Goal: Task Accomplishment & Management: Complete application form

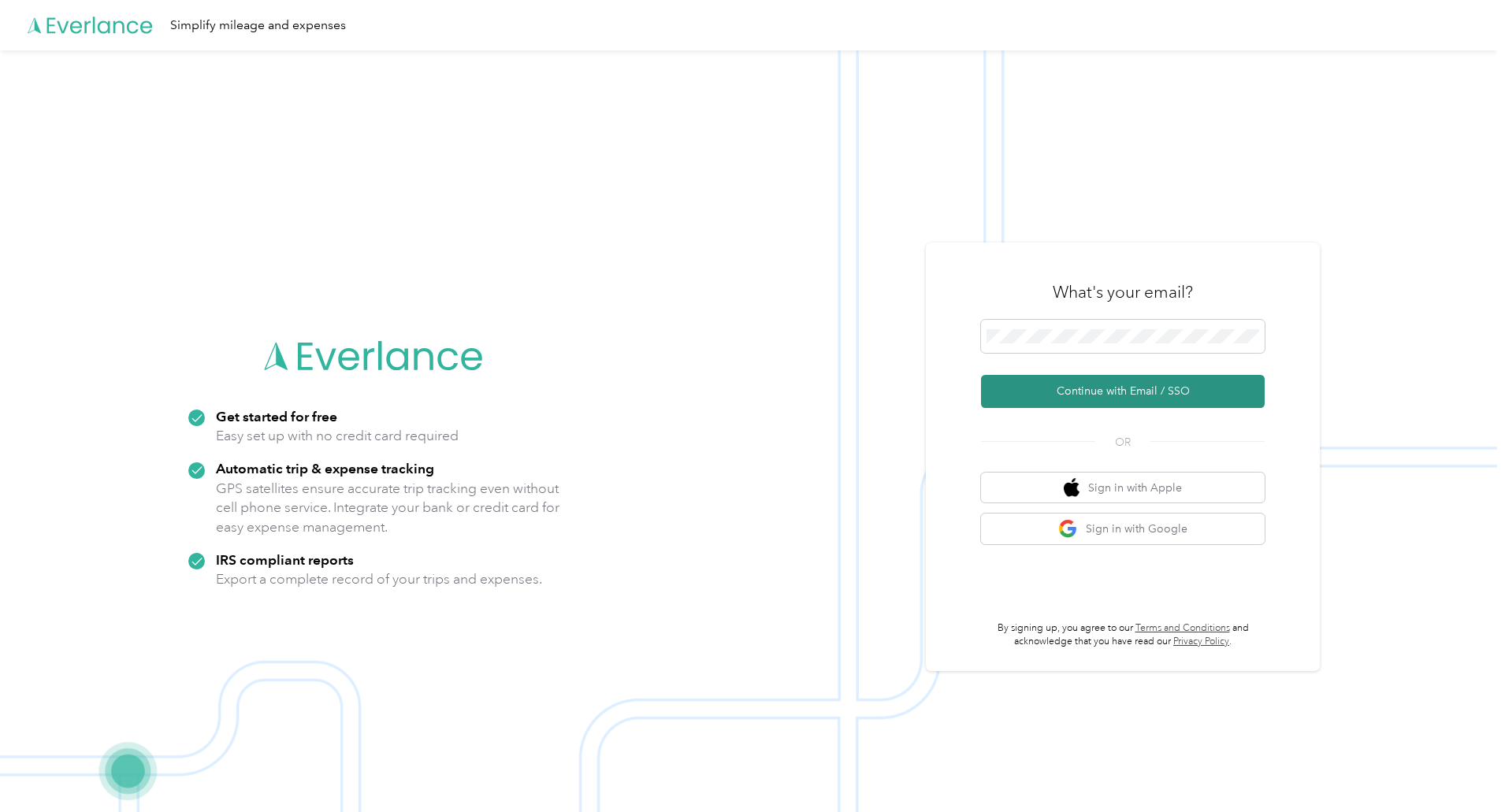
click at [1127, 390] on button "Continue with Email / SSO" at bounding box center [1123, 391] width 283 height 33
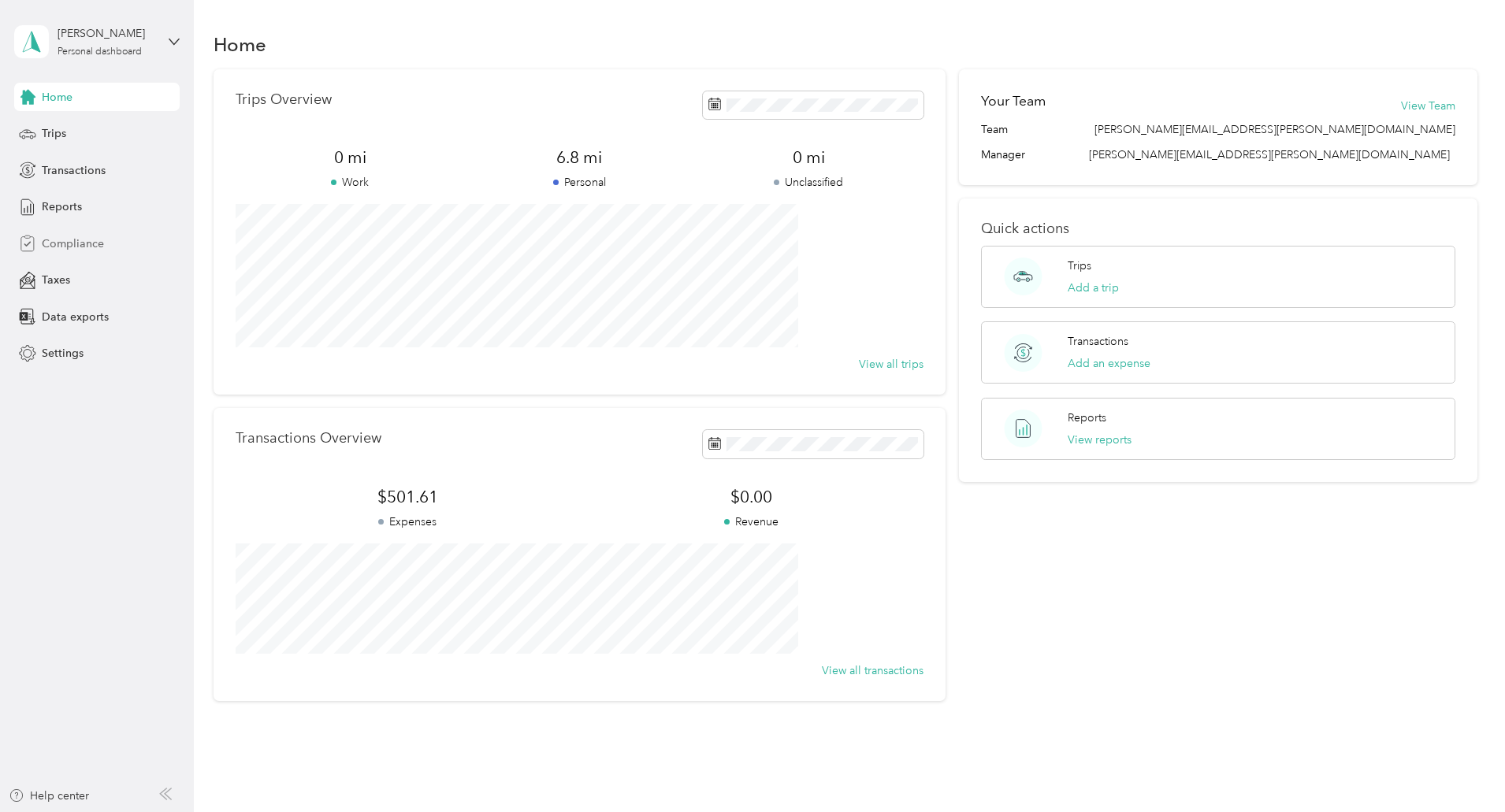
click at [56, 246] on span "Compliance" at bounding box center [72, 244] width 62 height 17
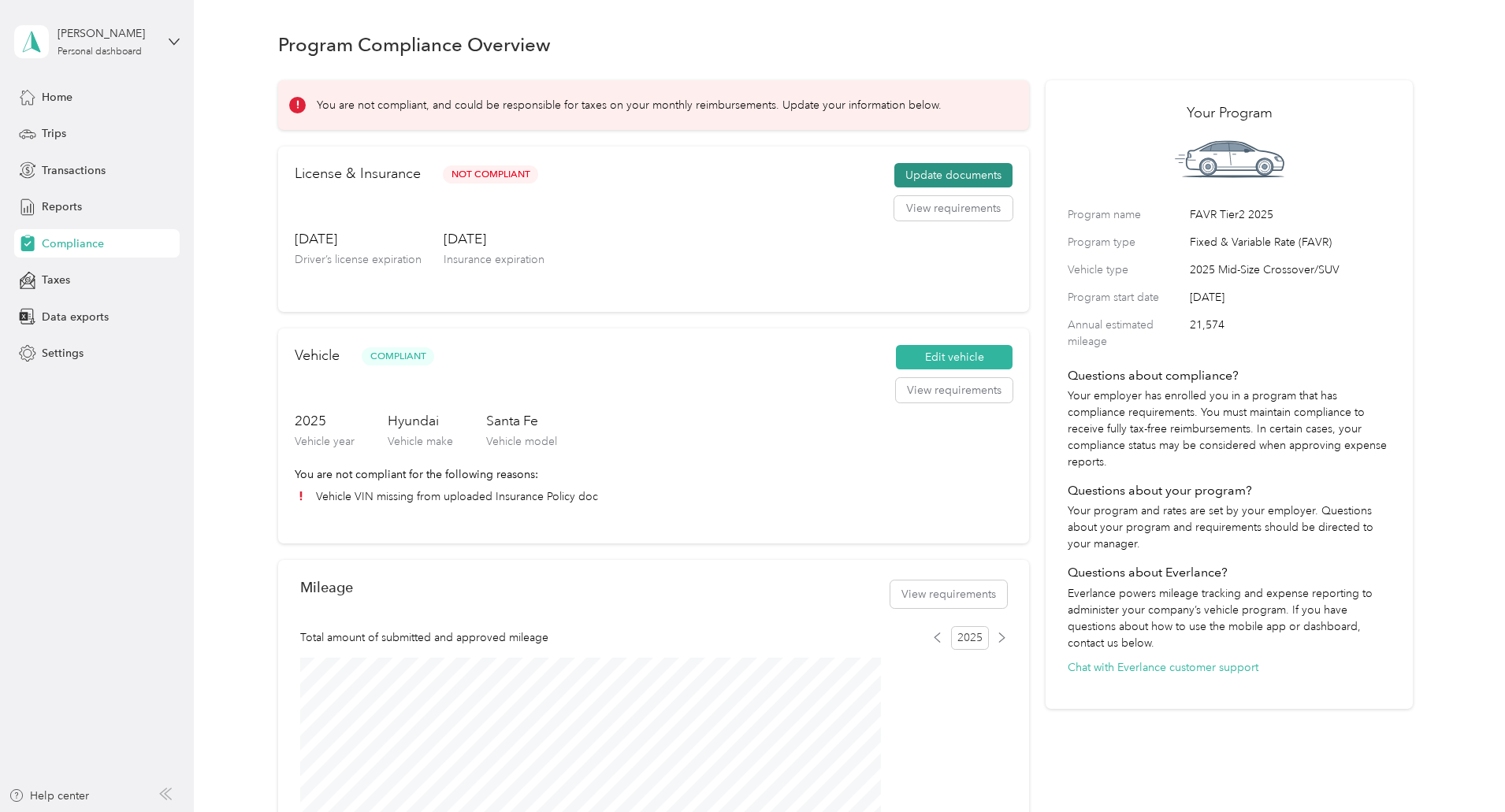
click at [897, 188] on button "Update documents" at bounding box center [953, 175] width 118 height 25
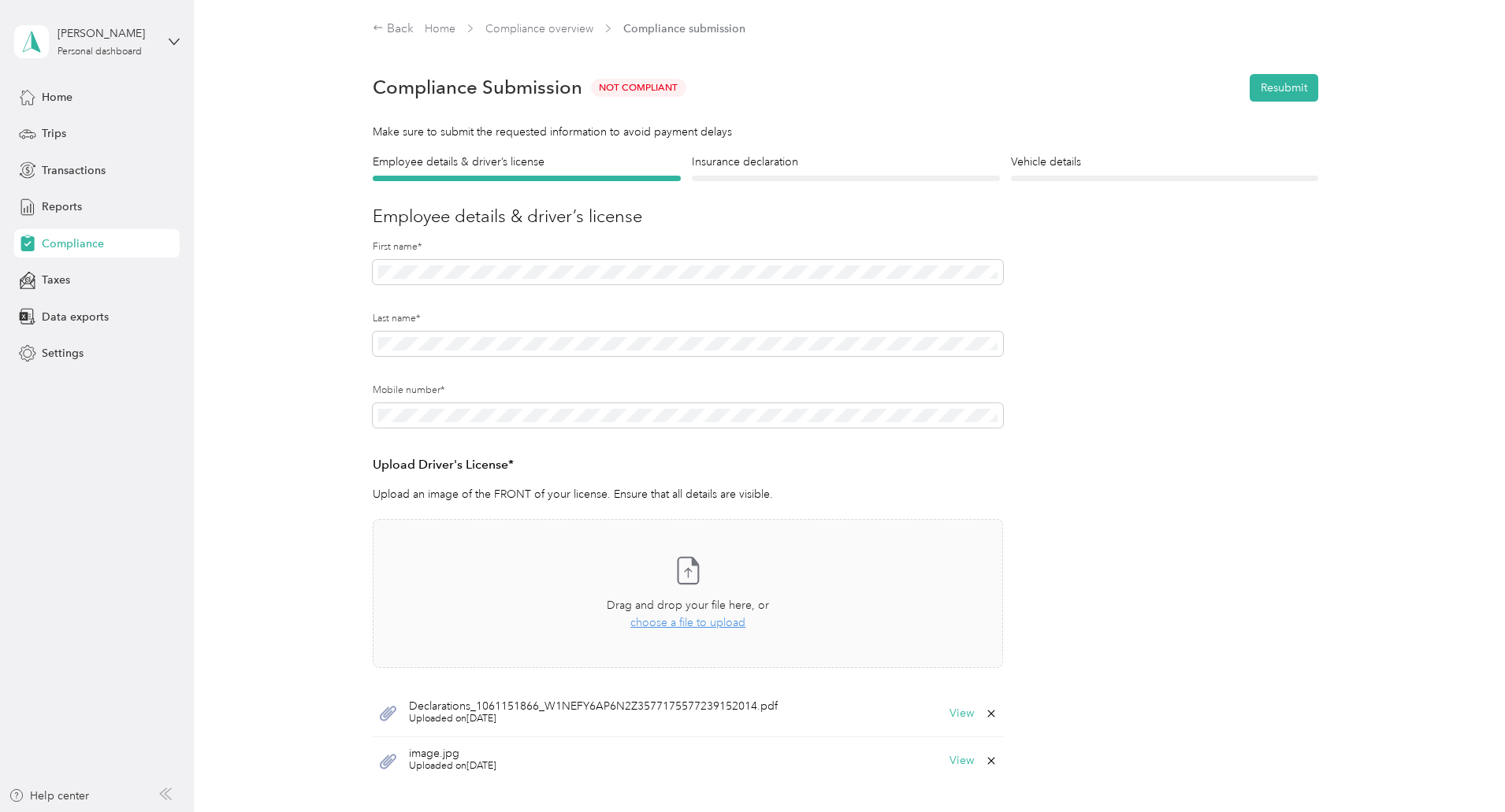
click at [470, 707] on span "Declarations_1061151866_W1NEFY6AP6N2Z3577175577239152014.pdf" at bounding box center [593, 707] width 369 height 11
click at [961, 712] on button "View" at bounding box center [961, 714] width 24 height 11
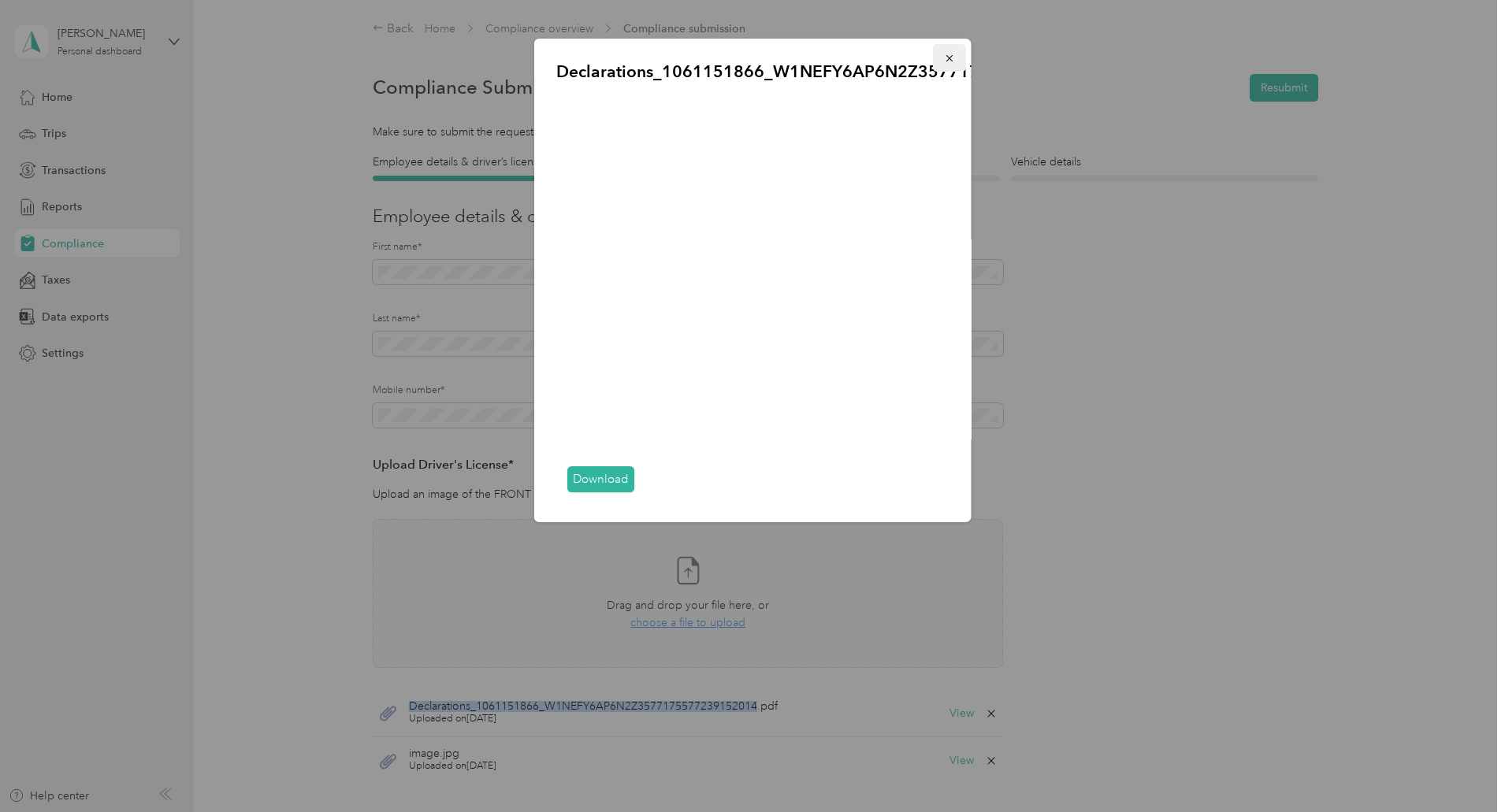
click at [947, 56] on icon "button" at bounding box center [949, 58] width 6 height 6
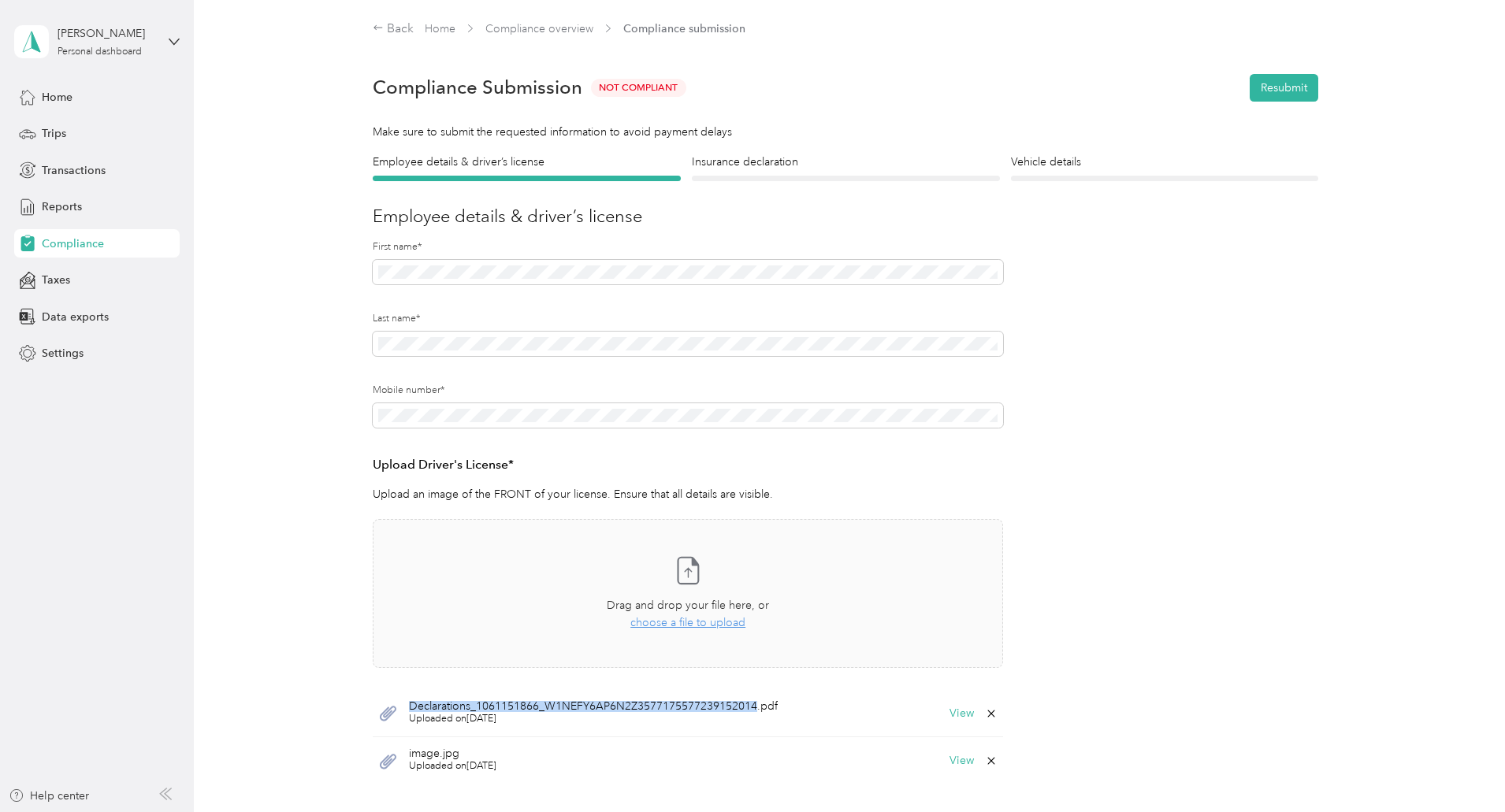
scroll to position [267, 0]
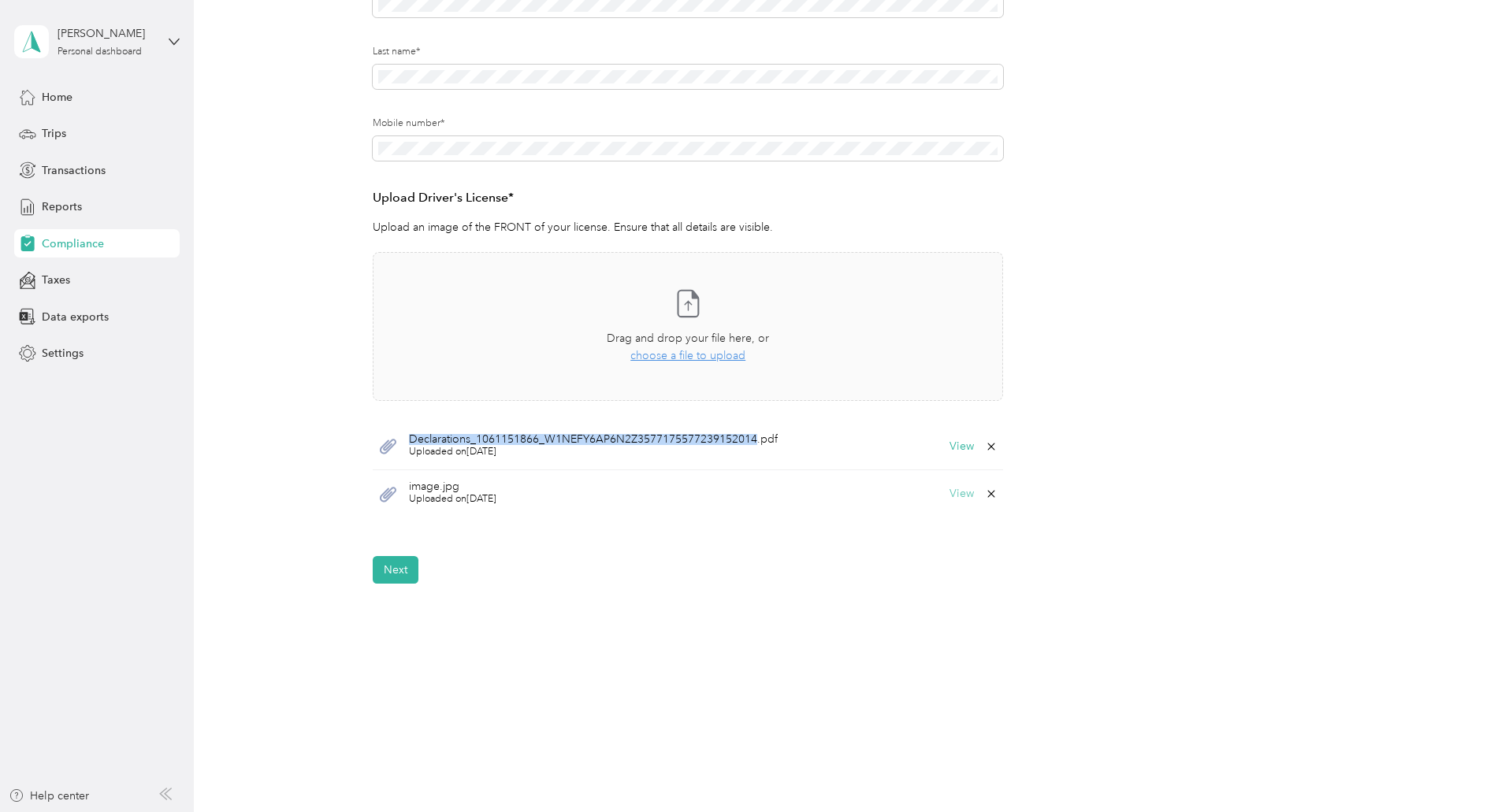
click at [957, 488] on button "View" at bounding box center [961, 494] width 24 height 11
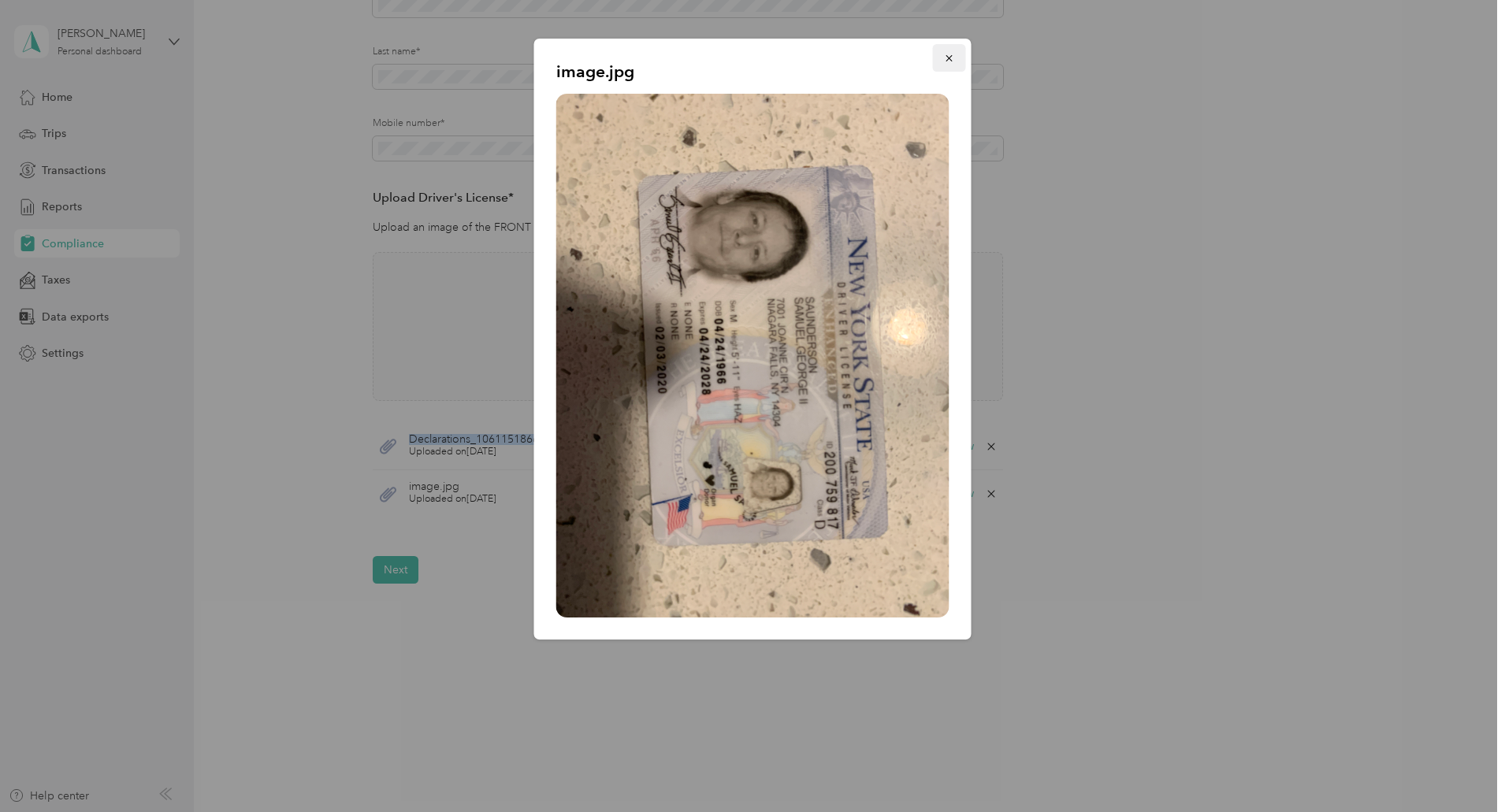
click at [952, 60] on icon "button" at bounding box center [949, 59] width 11 height 11
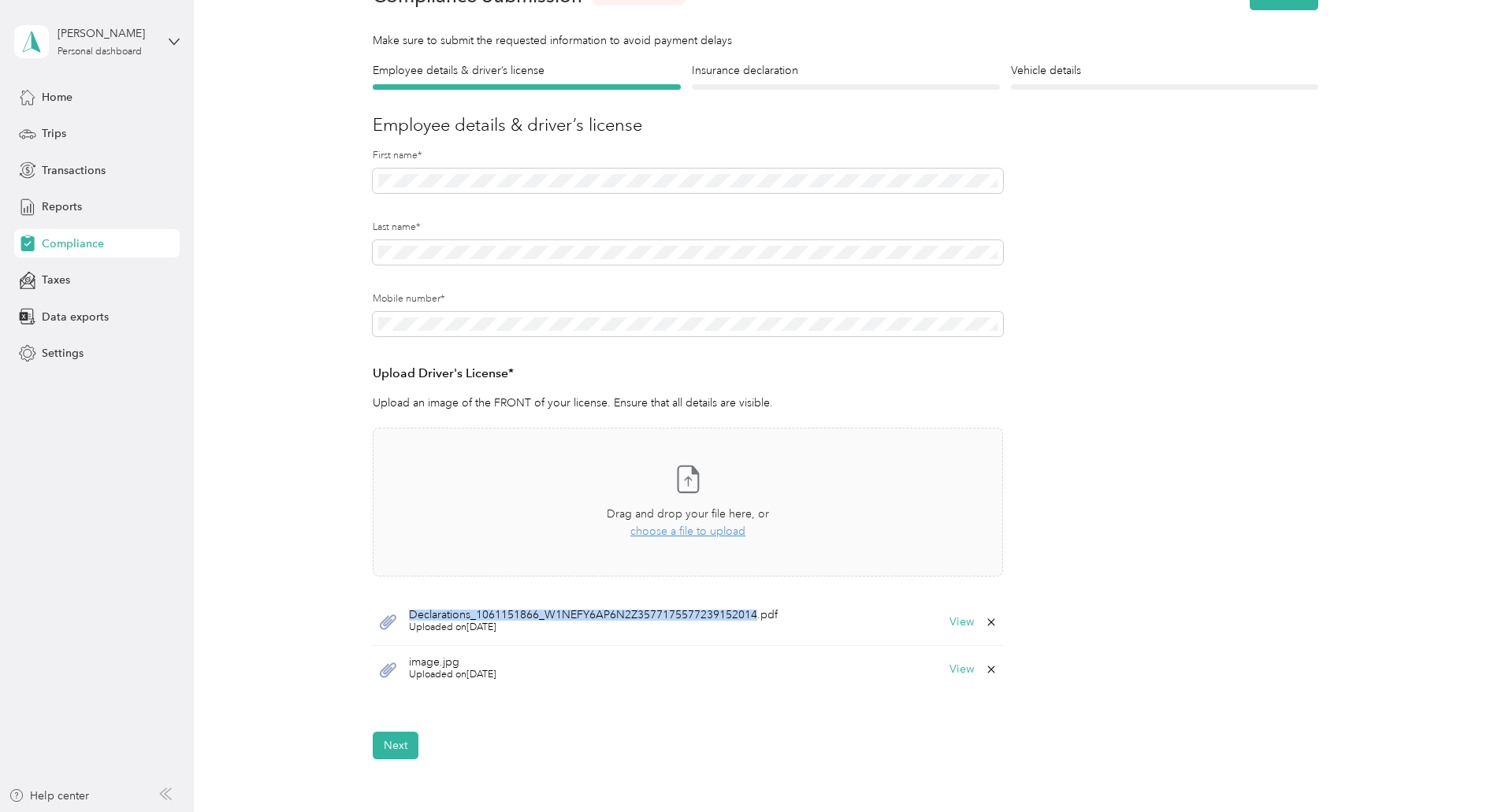
scroll to position [0, 0]
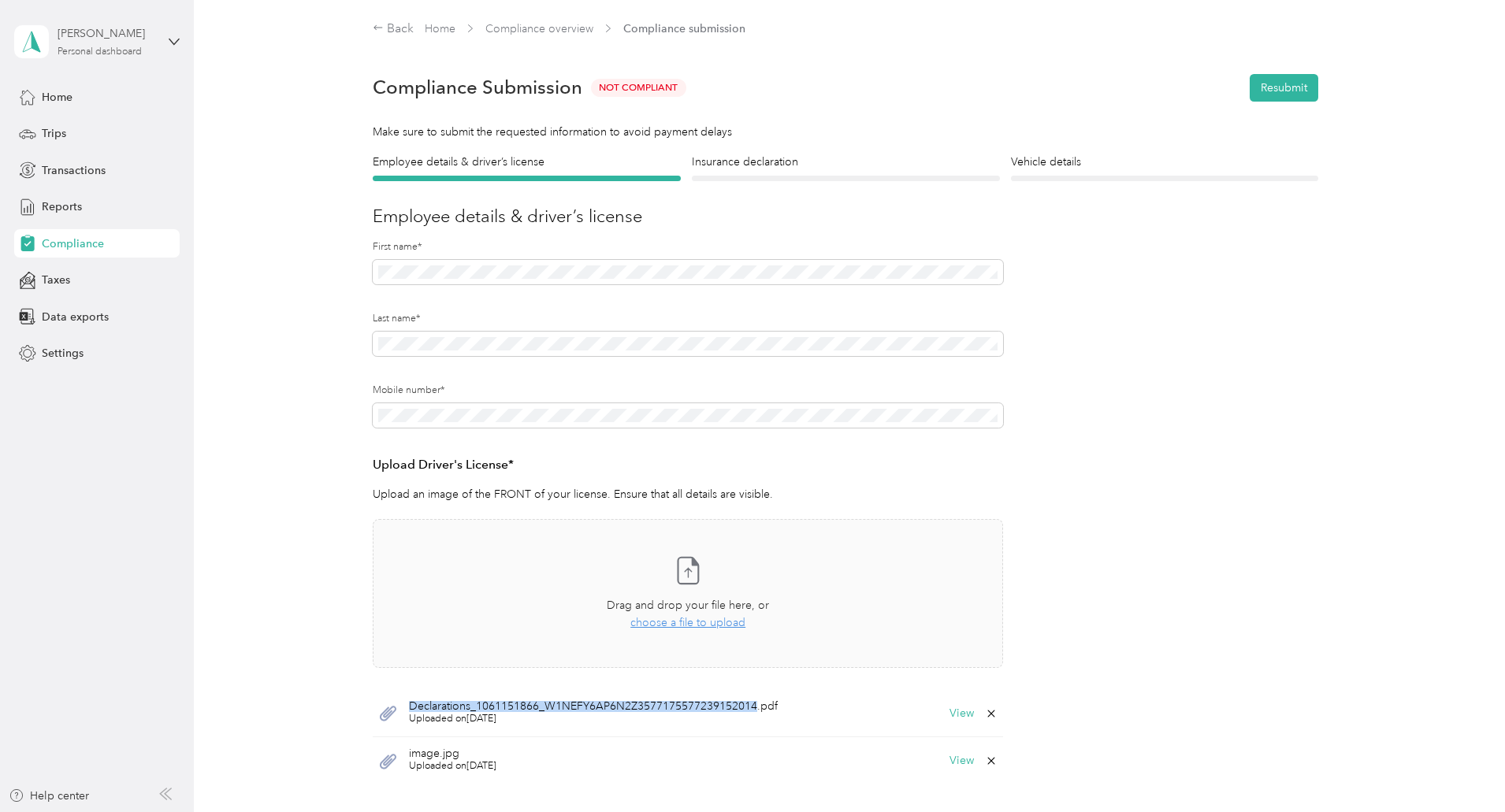
click at [100, 49] on div "Personal dashboard" at bounding box center [99, 52] width 85 height 10
click at [293, 326] on div "Employee details & driver’s license License Insurance declaration Insurance Veh…" at bounding box center [845, 502] width 1135 height 697
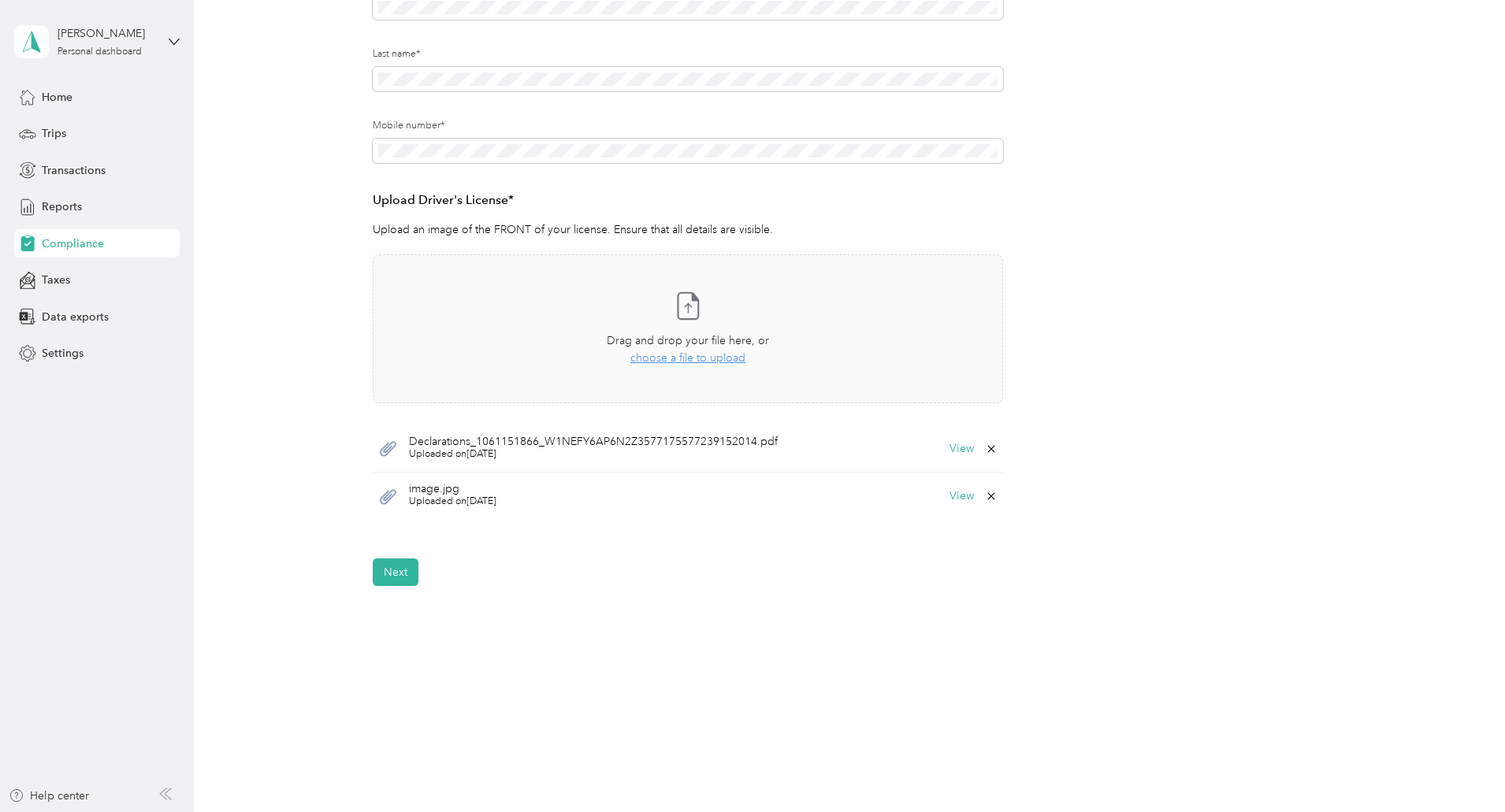
scroll to position [267, 0]
click at [393, 569] on button "Next" at bounding box center [395, 570] width 46 height 27
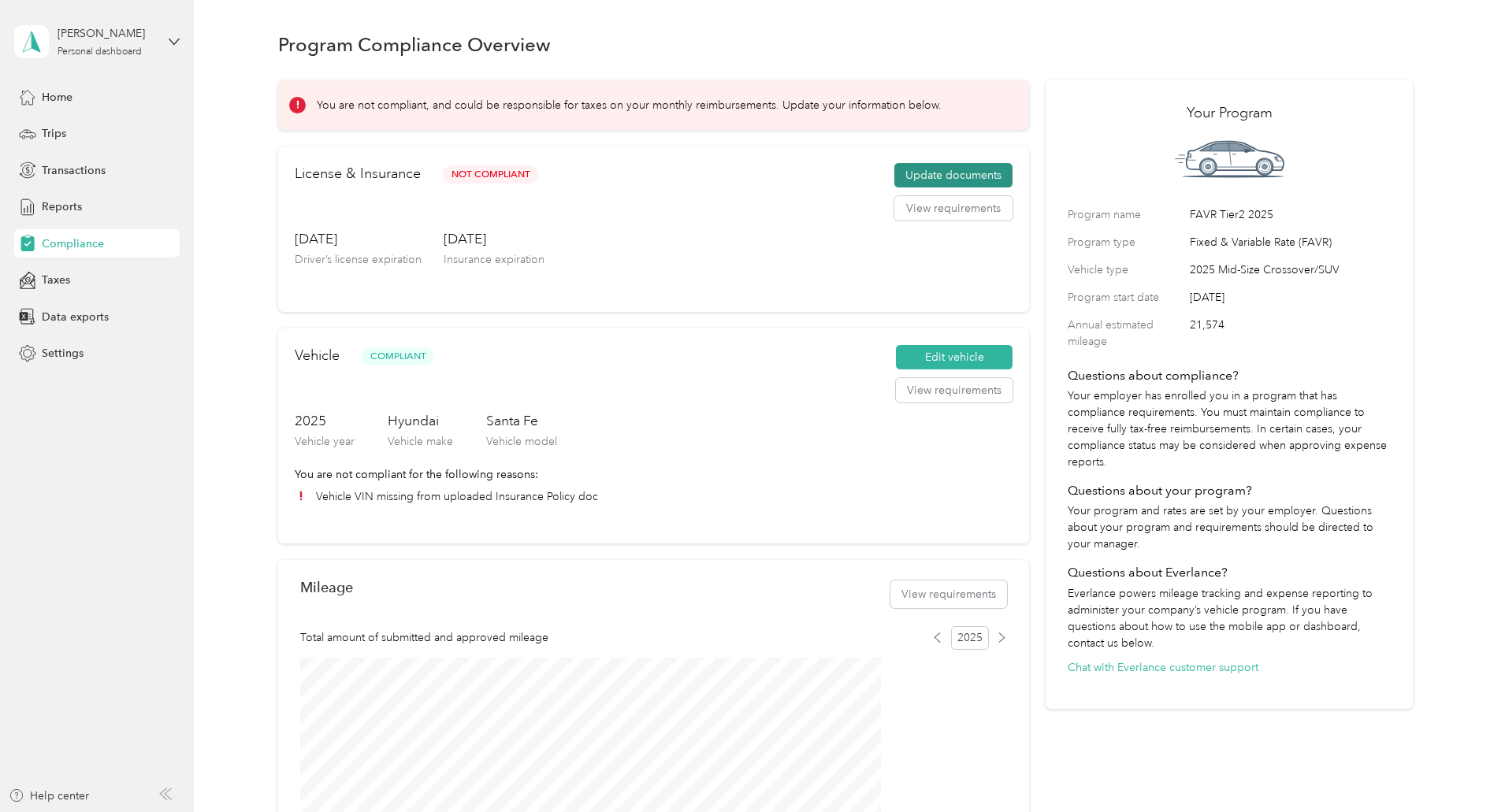
click at [935, 188] on button "Update documents" at bounding box center [953, 175] width 118 height 25
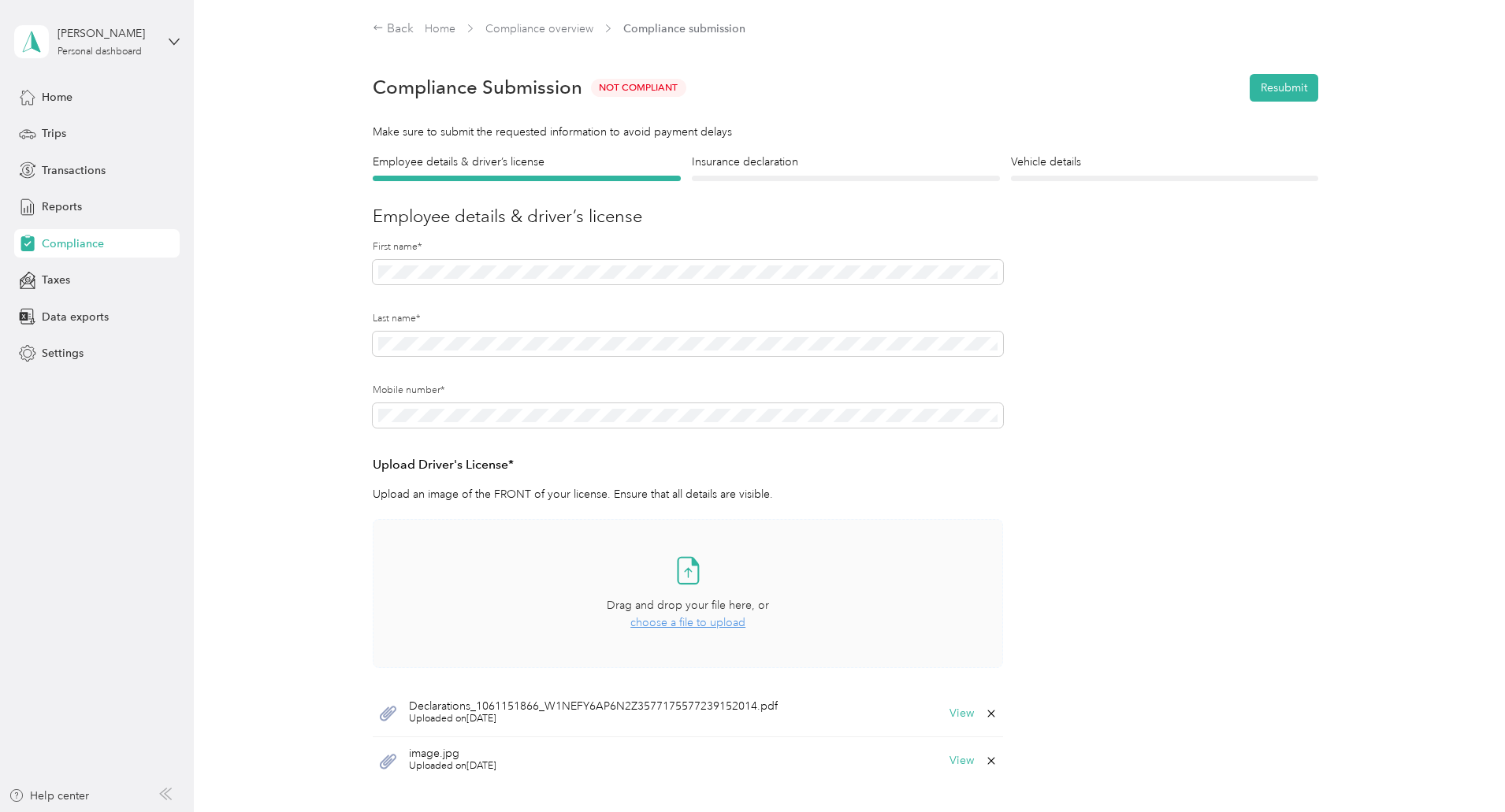
click at [649, 615] on div "Drag and drop your file here, or choose a file to upload" at bounding box center [688, 614] width 163 height 35
click at [965, 713] on button "View" at bounding box center [961, 714] width 24 height 11
click at [961, 712] on button "View" at bounding box center [961, 714] width 24 height 11
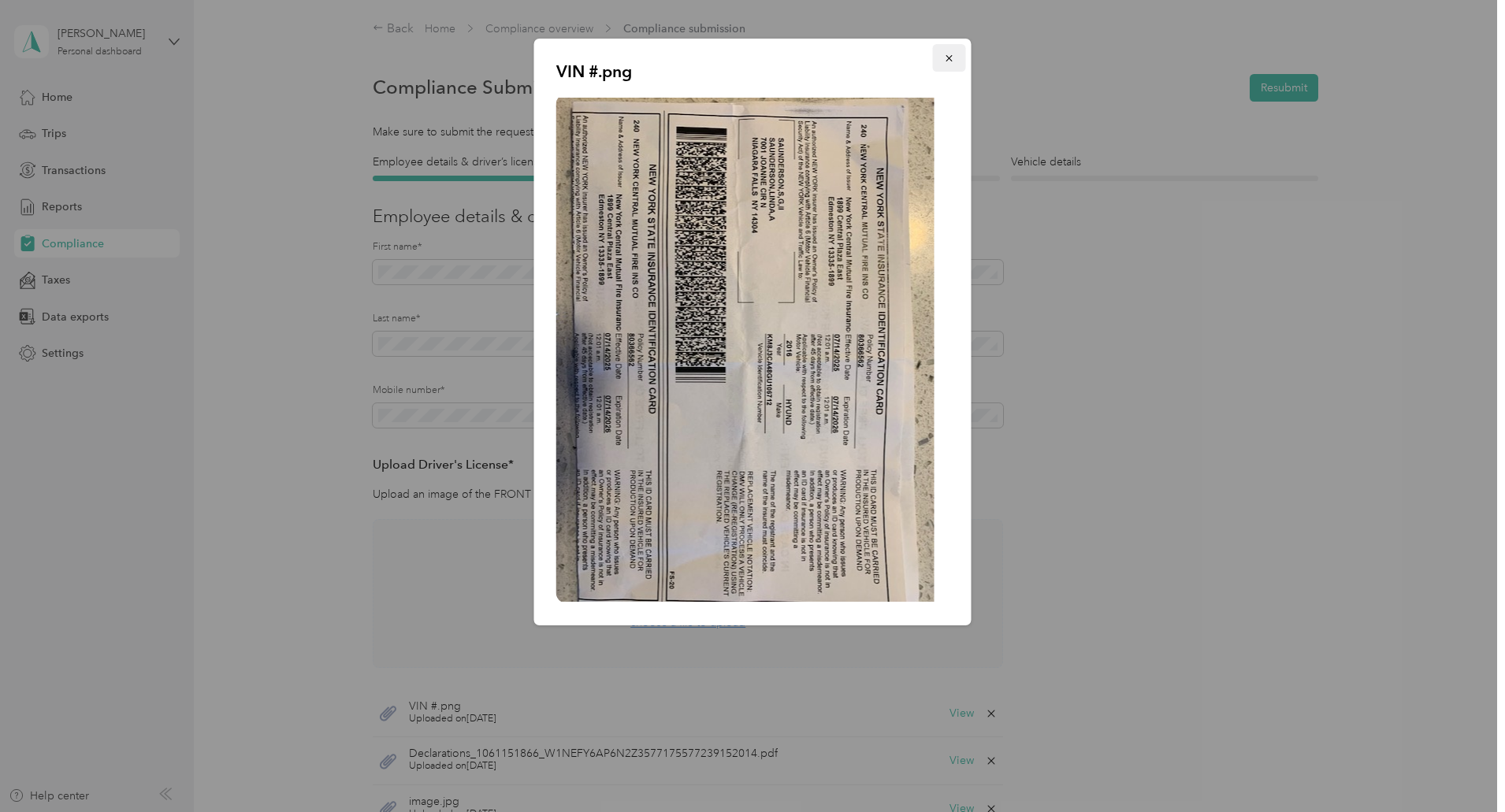
click at [946, 62] on icon "button" at bounding box center [949, 59] width 11 height 11
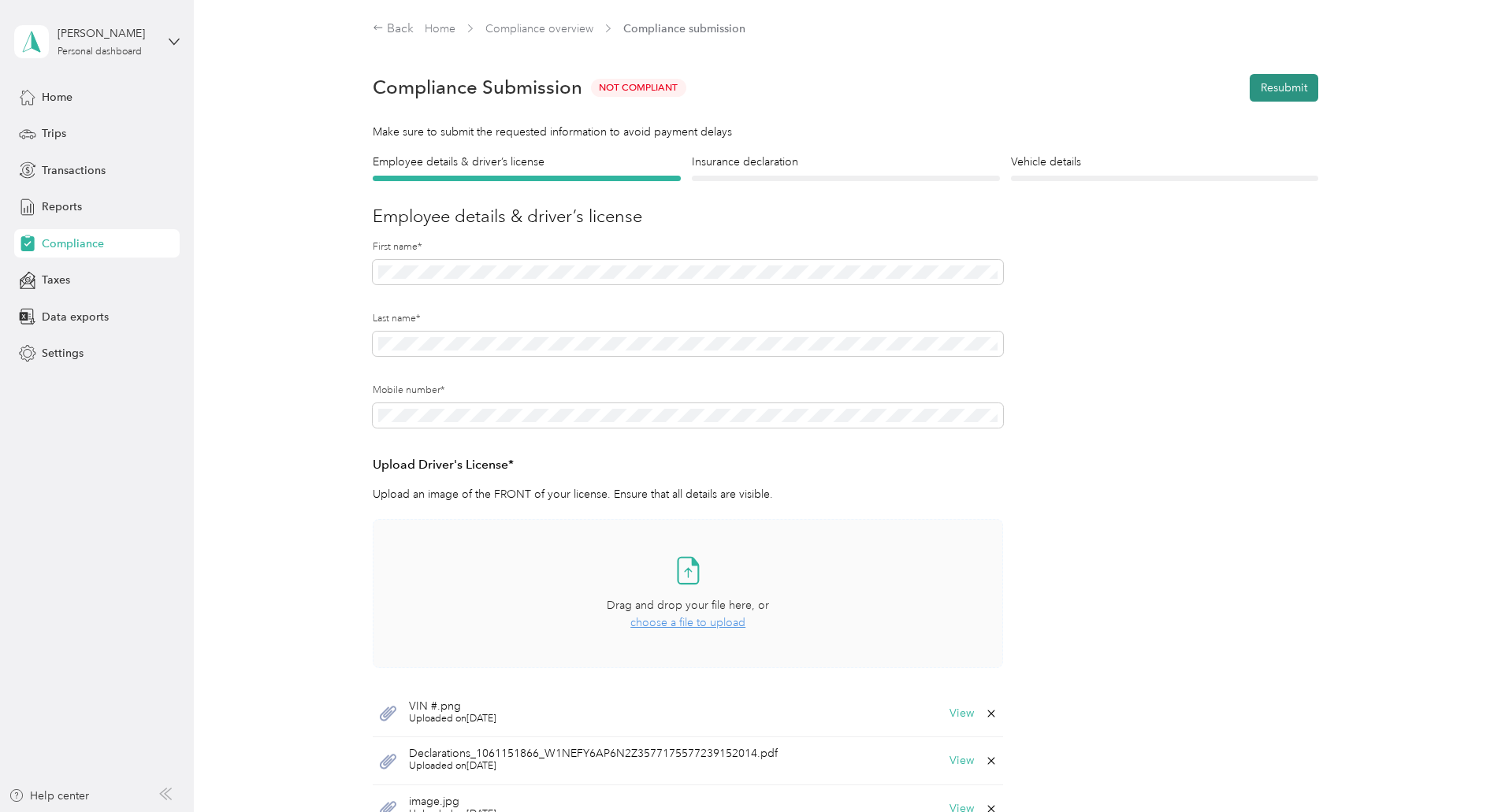
click at [1274, 86] on button "Resubmit" at bounding box center [1284, 88] width 68 height 27
click at [1478, 31] on div "Please fix the errors before submitting" at bounding box center [1354, 46] width 275 height 66
click at [1462, 31] on span "Please fix the errors before submitting" at bounding box center [1354, 41] width 244 height 39
click at [1475, 27] on icon at bounding box center [1470, 31] width 13 height 14
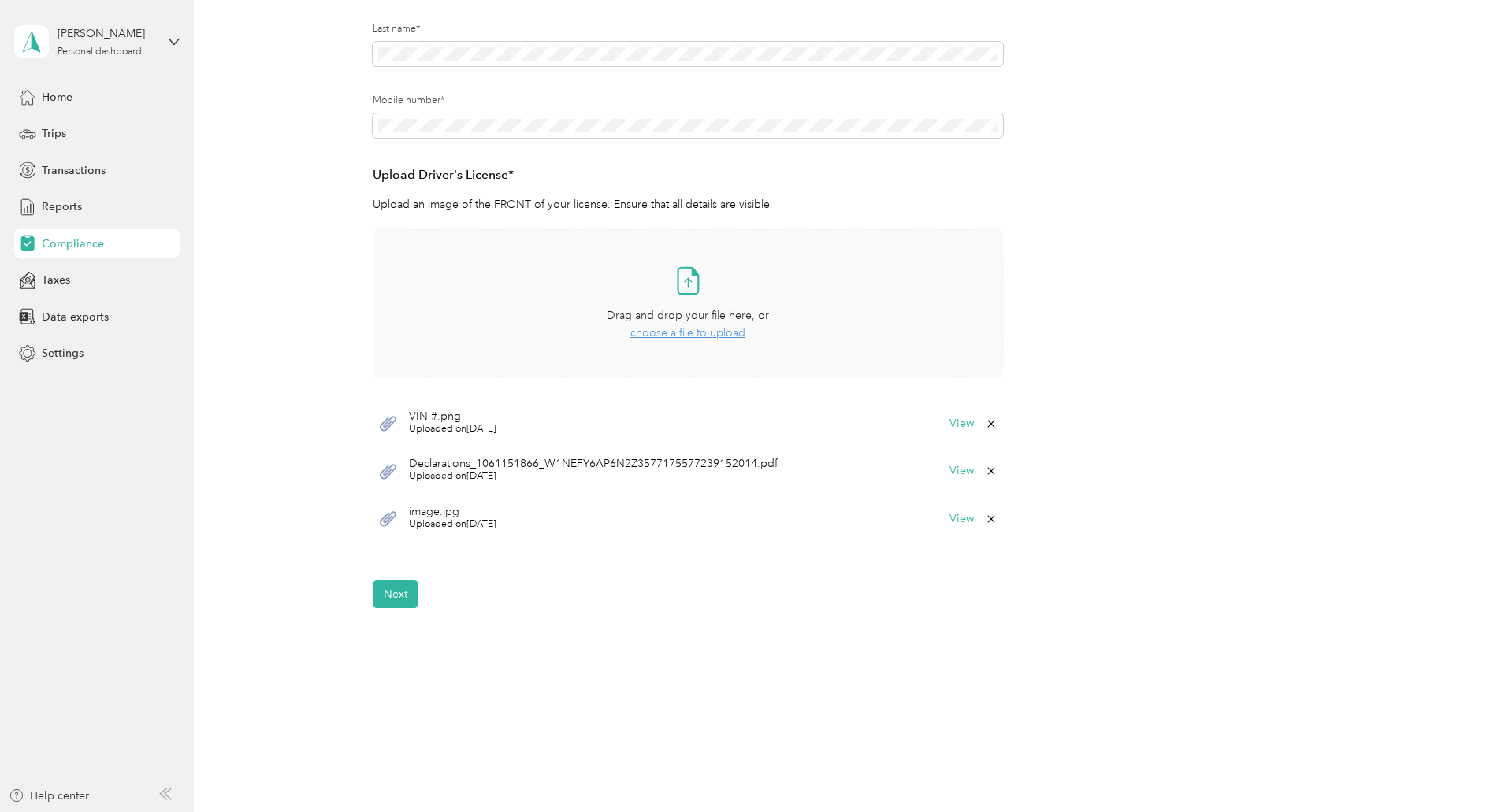
scroll to position [315, 0]
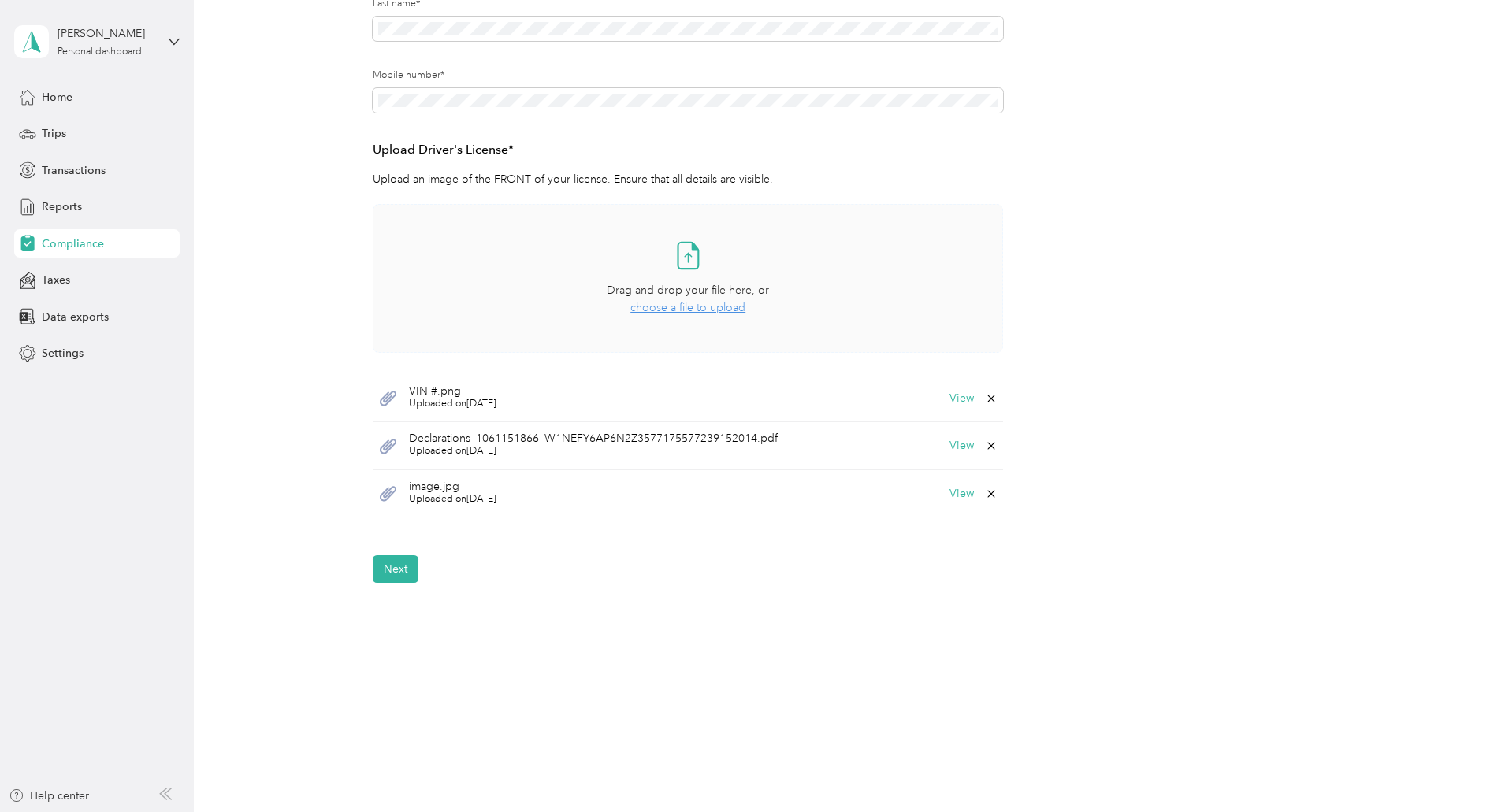
click at [438, 489] on span "image.jpg" at bounding box center [453, 487] width 88 height 11
click at [968, 495] on button "View" at bounding box center [961, 494] width 24 height 11
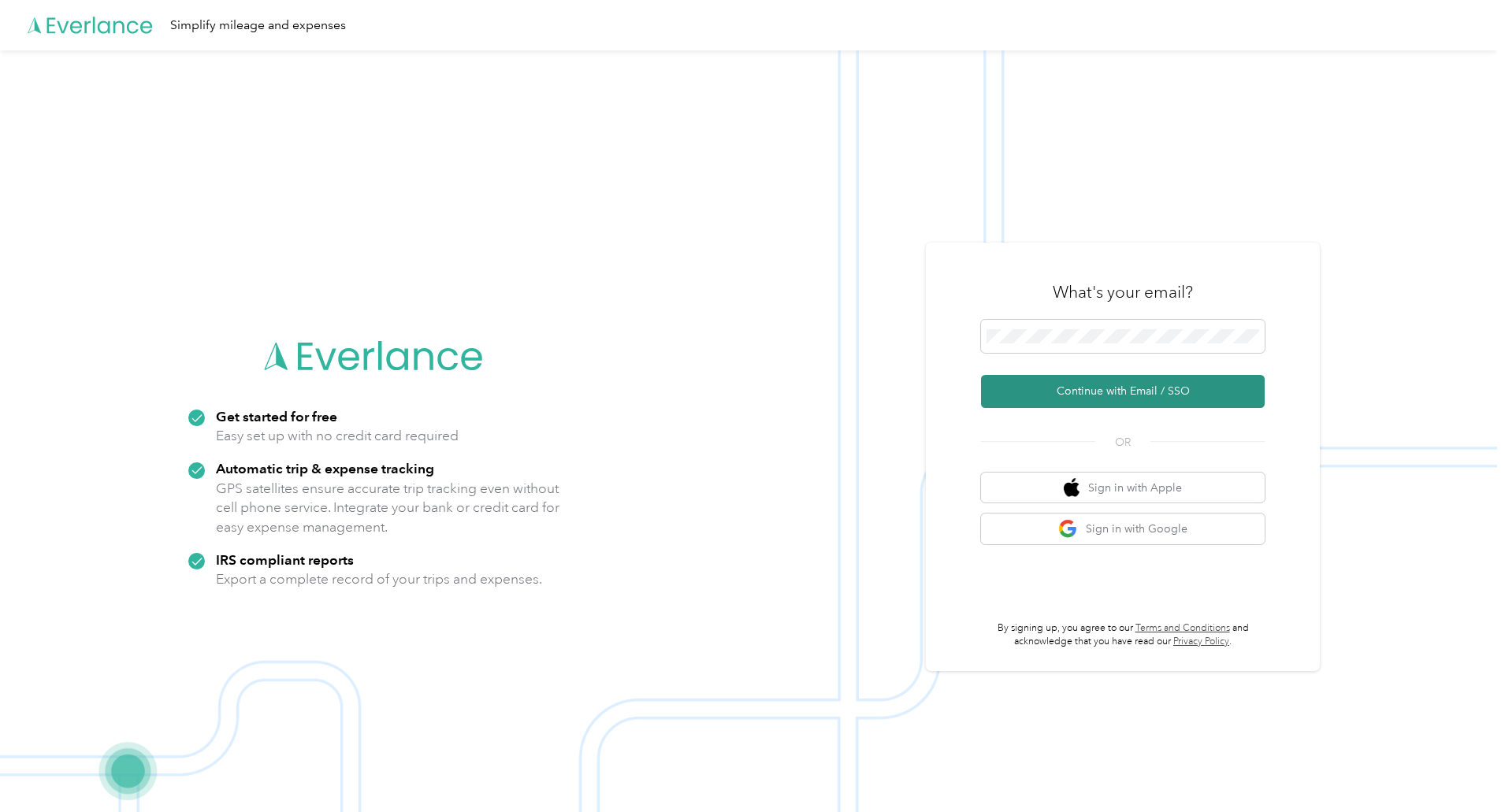
click at [1117, 385] on button "Continue with Email / SSO" at bounding box center [1123, 391] width 283 height 33
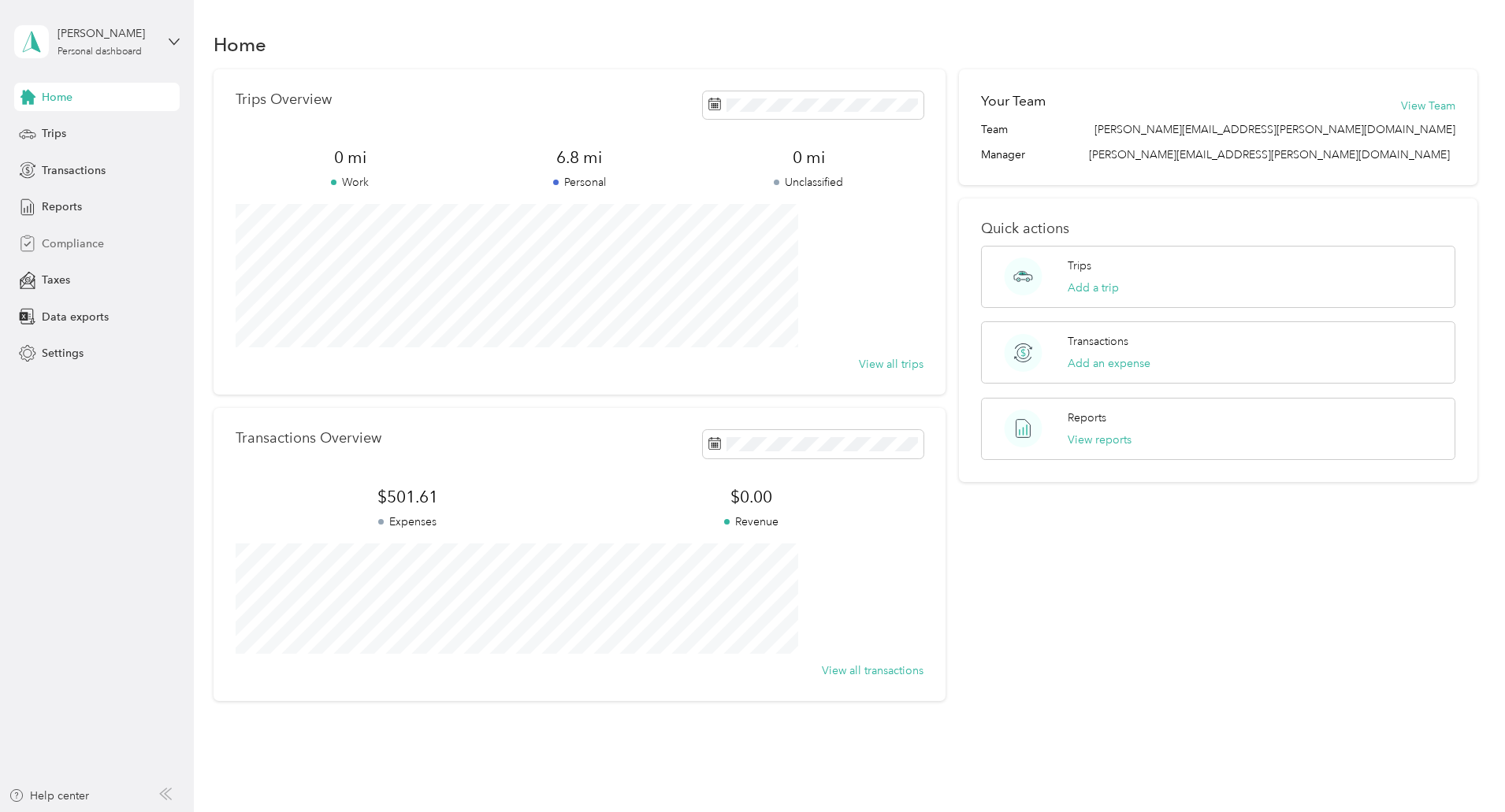
click at [66, 237] on span "Compliance" at bounding box center [72, 244] width 62 height 17
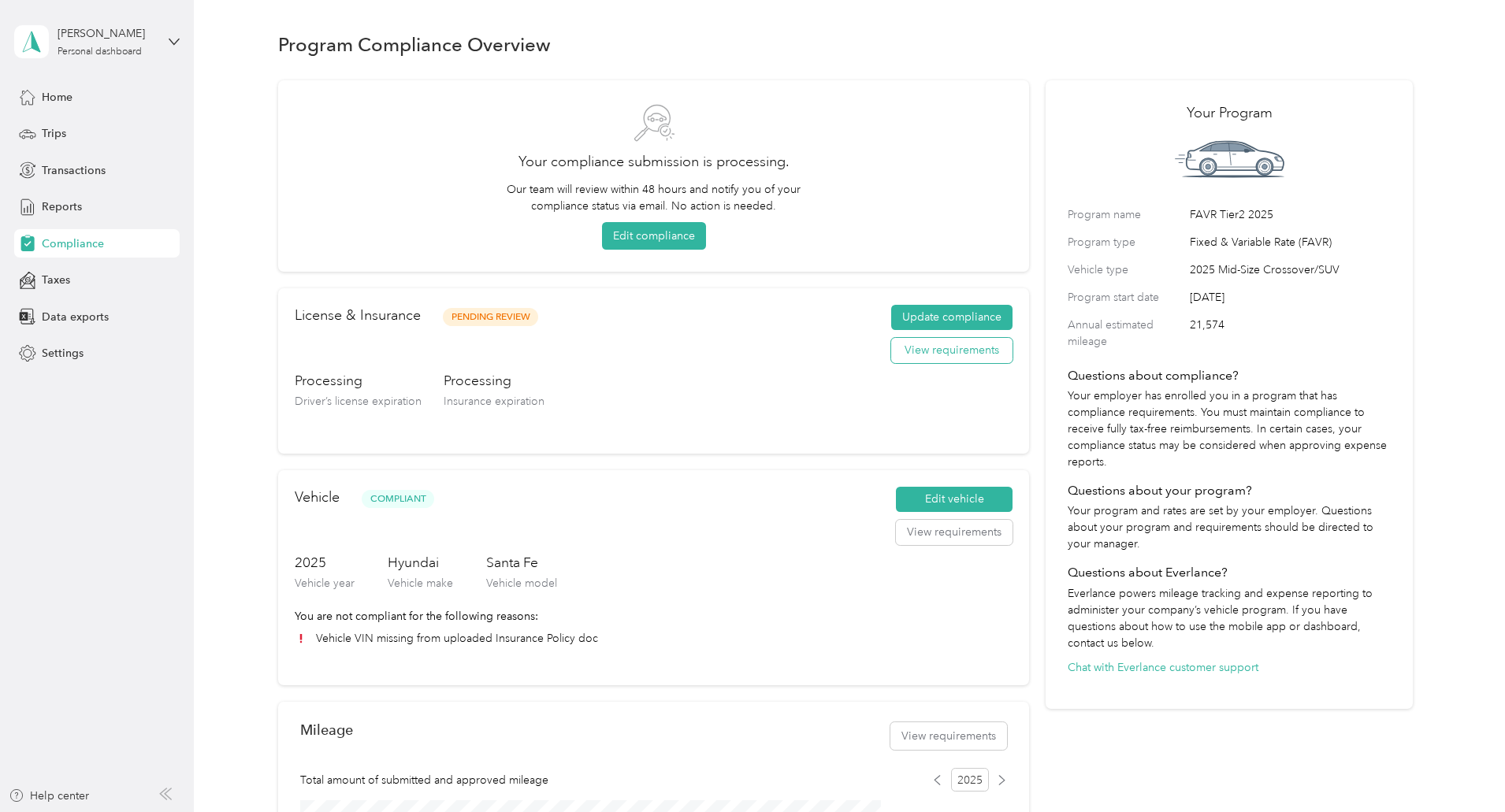
click at [932, 353] on button "View requirements" at bounding box center [952, 350] width 122 height 25
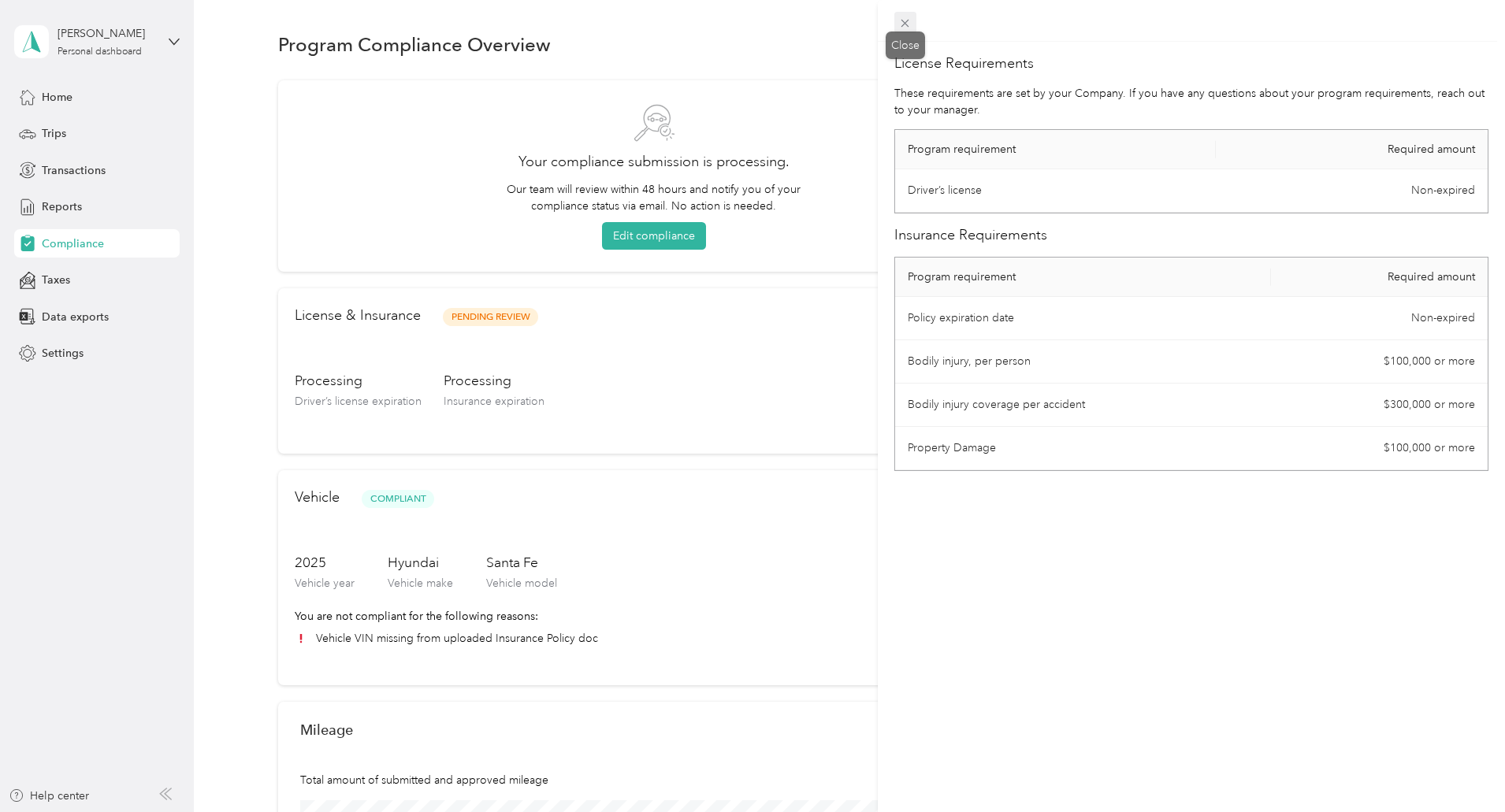
click at [907, 23] on icon at bounding box center [905, 23] width 14 height 14
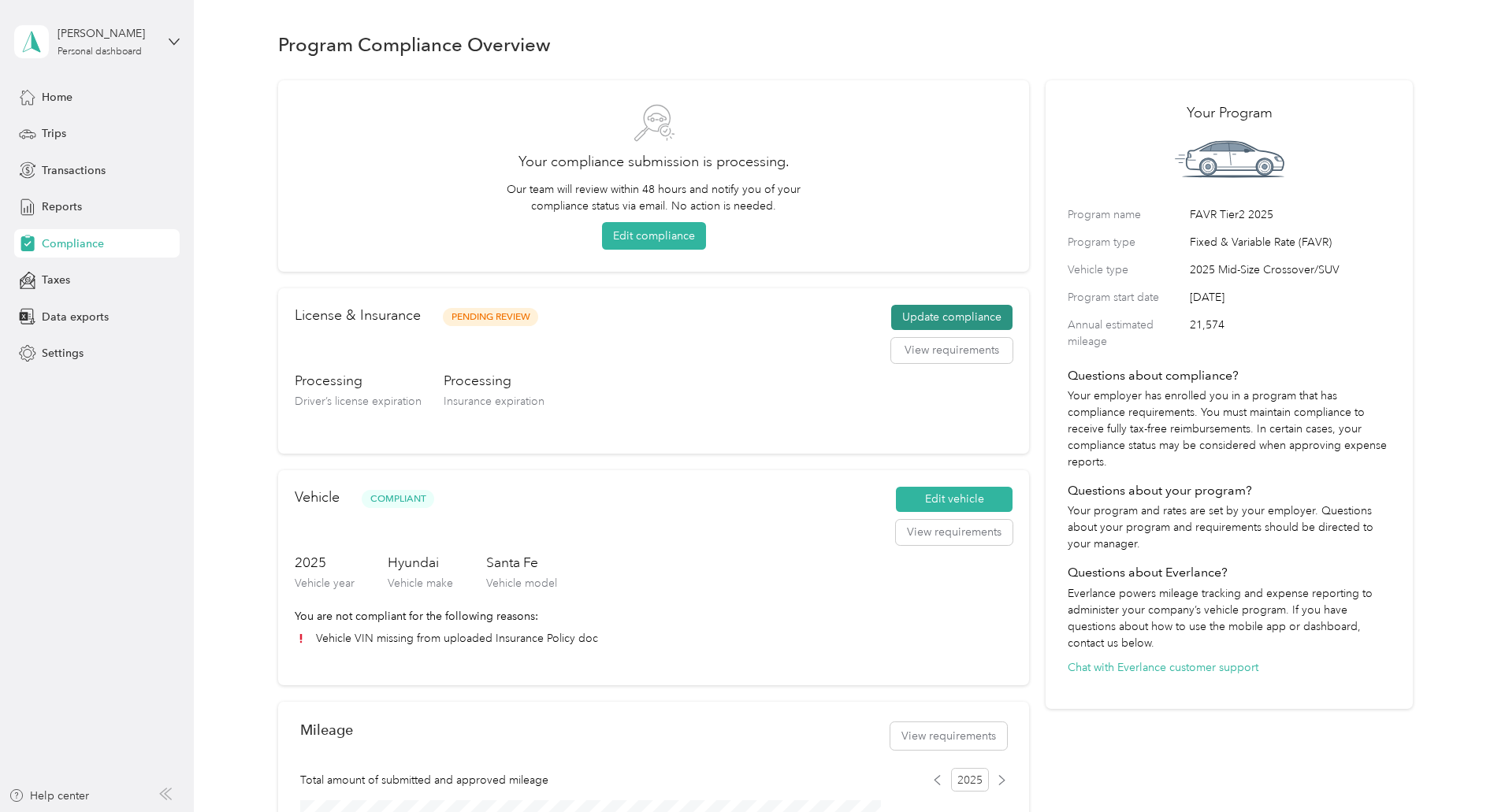
click at [899, 315] on button "Update compliance" at bounding box center [952, 317] width 122 height 25
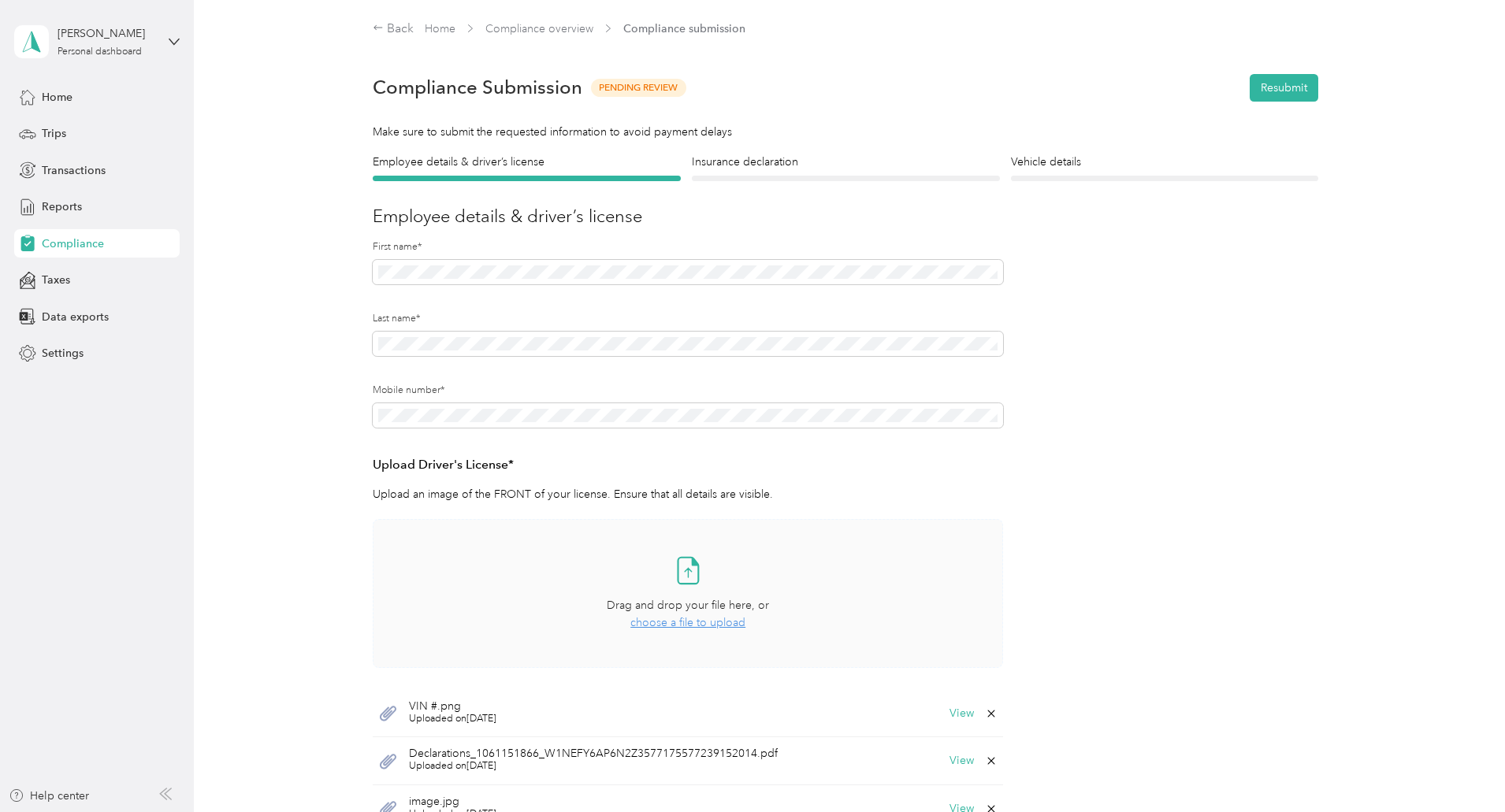
click at [664, 623] on span "choose a file to upload" at bounding box center [688, 622] width 115 height 14
click at [1274, 89] on button "Resubmit" at bounding box center [1284, 88] width 68 height 27
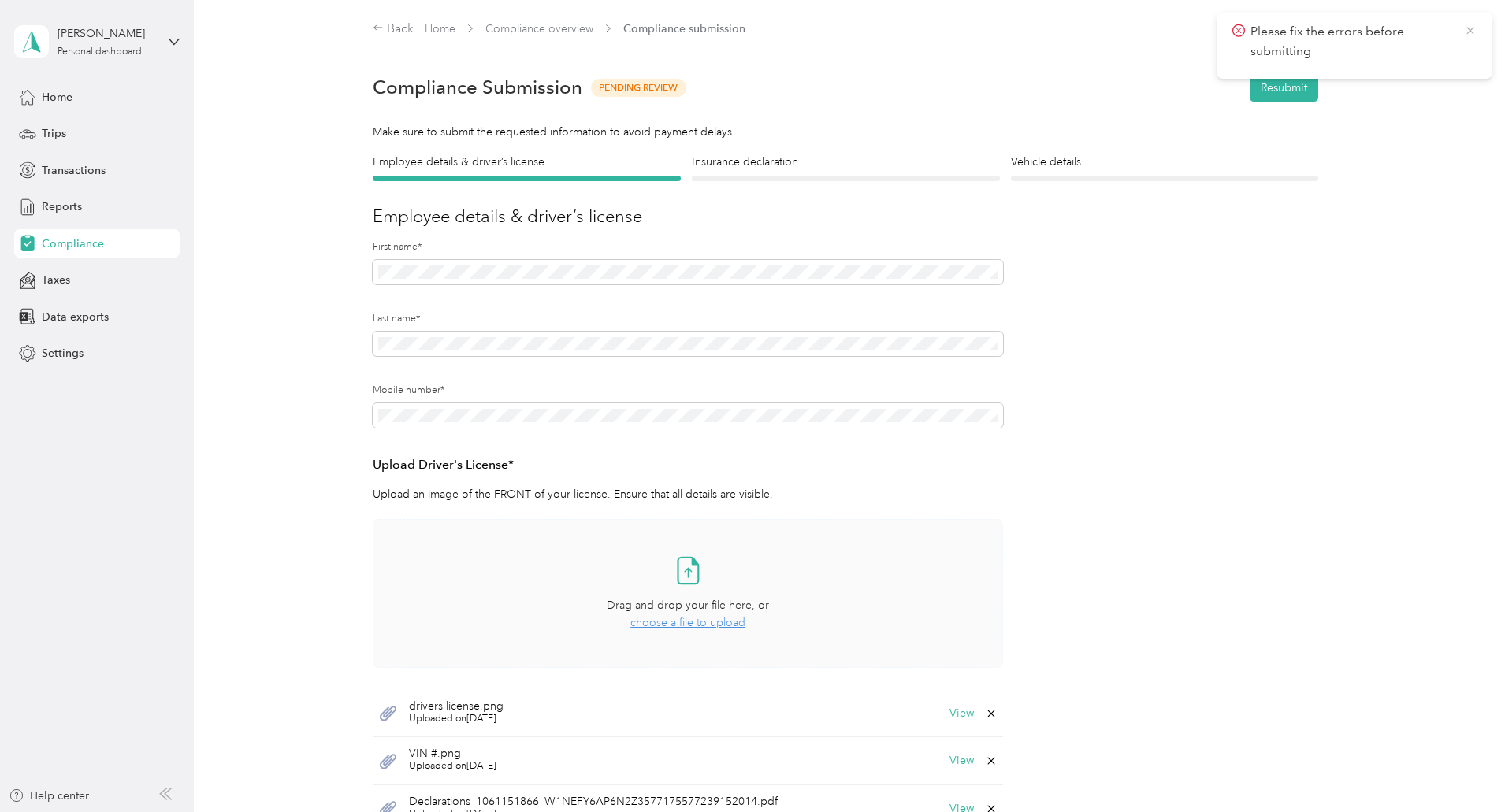
click at [1472, 32] on icon at bounding box center [1470, 30] width 7 height 7
click at [461, 166] on h4 "Employee details & driver’s license" at bounding box center [527, 162] width 308 height 17
click at [759, 166] on h4 "Insurance declaration" at bounding box center [846, 162] width 308 height 17
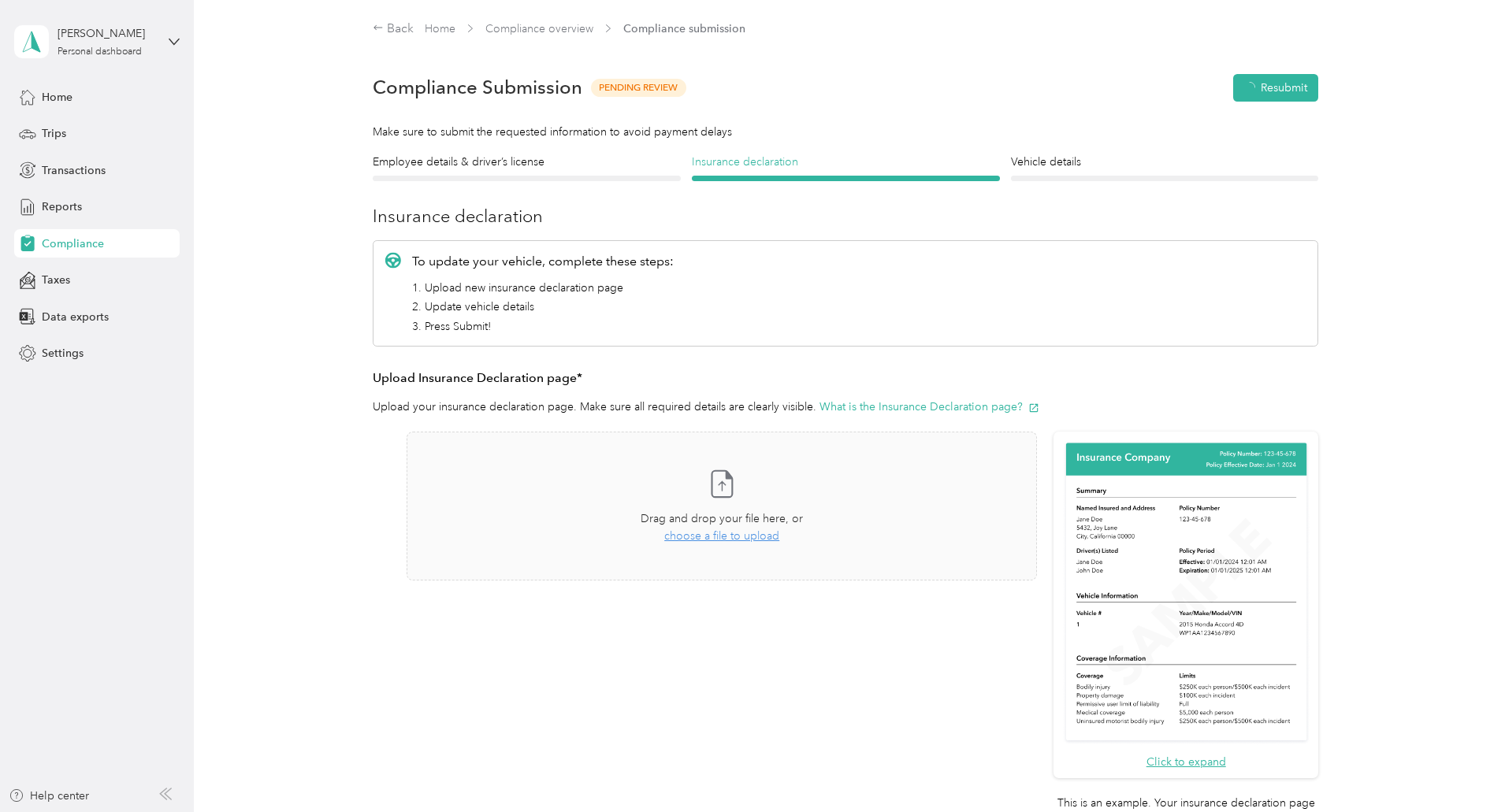
scroll to position [19, 0]
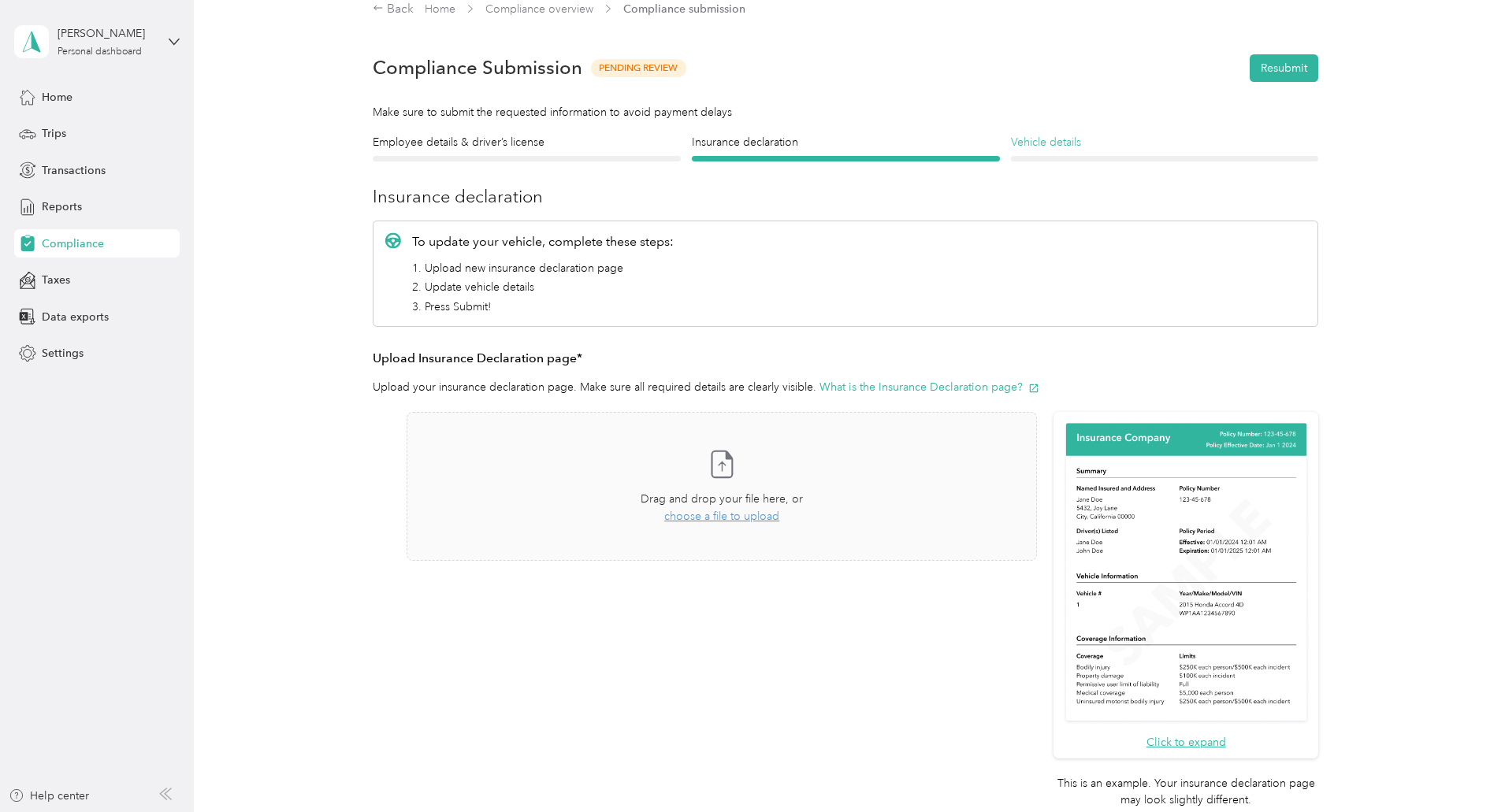
click at [1037, 141] on h4 "Vehicle details" at bounding box center [1164, 142] width 308 height 17
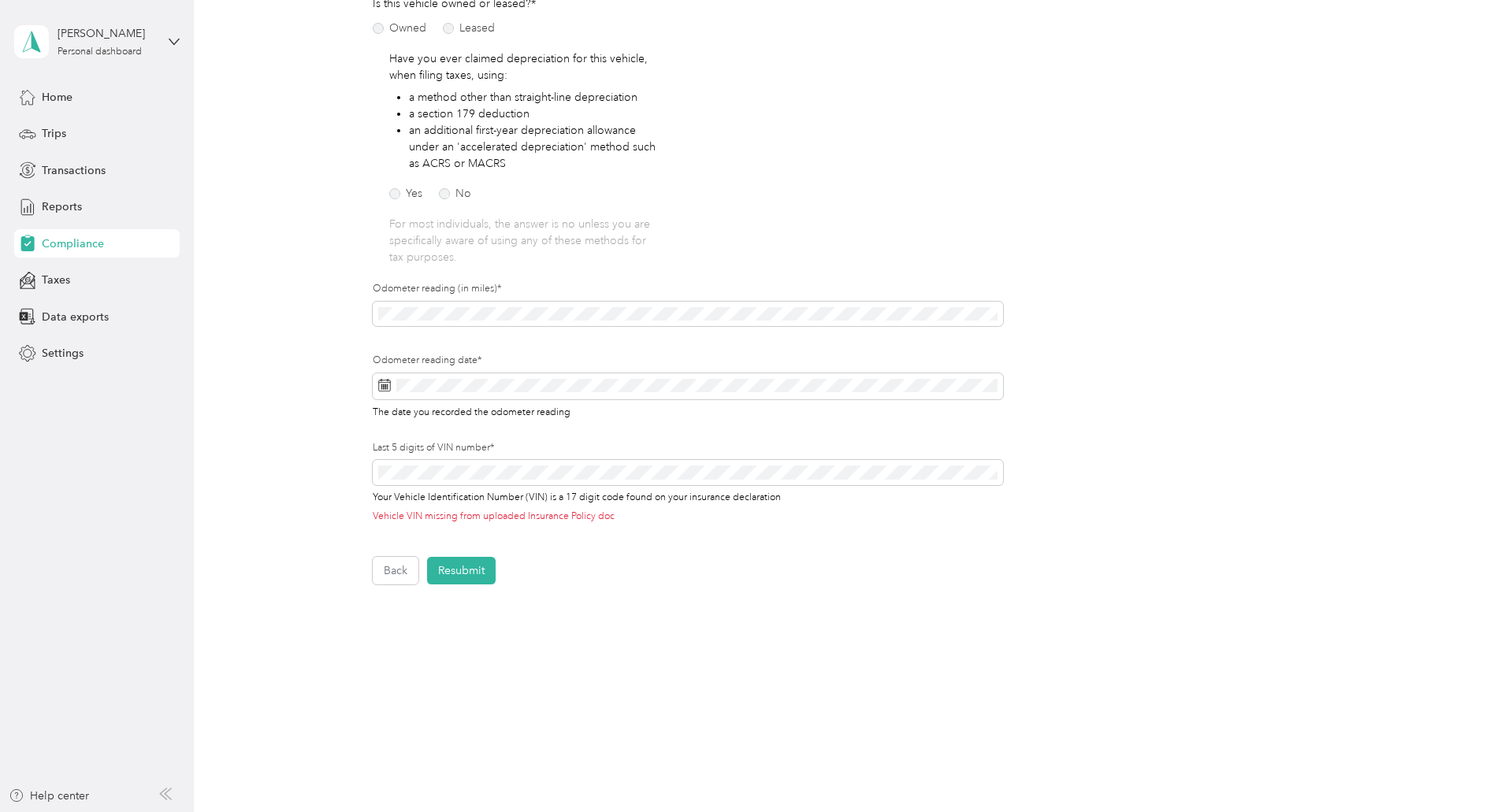
scroll to position [245, 0]
drag, startPoint x: 375, startPoint y: 470, endPoint x: 528, endPoint y: 463, distance: 153.2
click at [528, 463] on span at bounding box center [688, 471] width 631 height 25
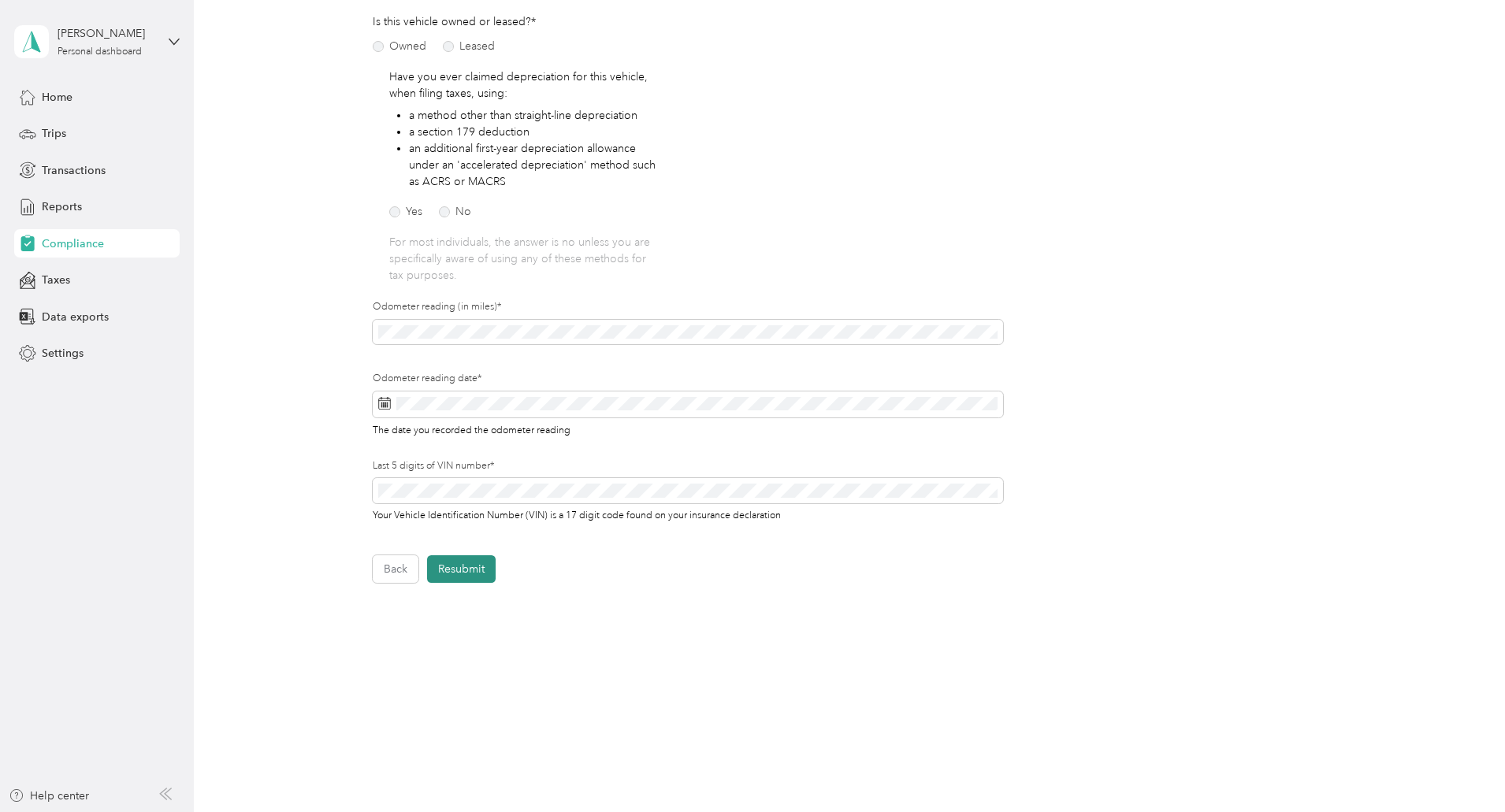
click at [455, 571] on button "Resubmit" at bounding box center [461, 569] width 68 height 27
click at [1467, 27] on icon at bounding box center [1470, 30] width 7 height 7
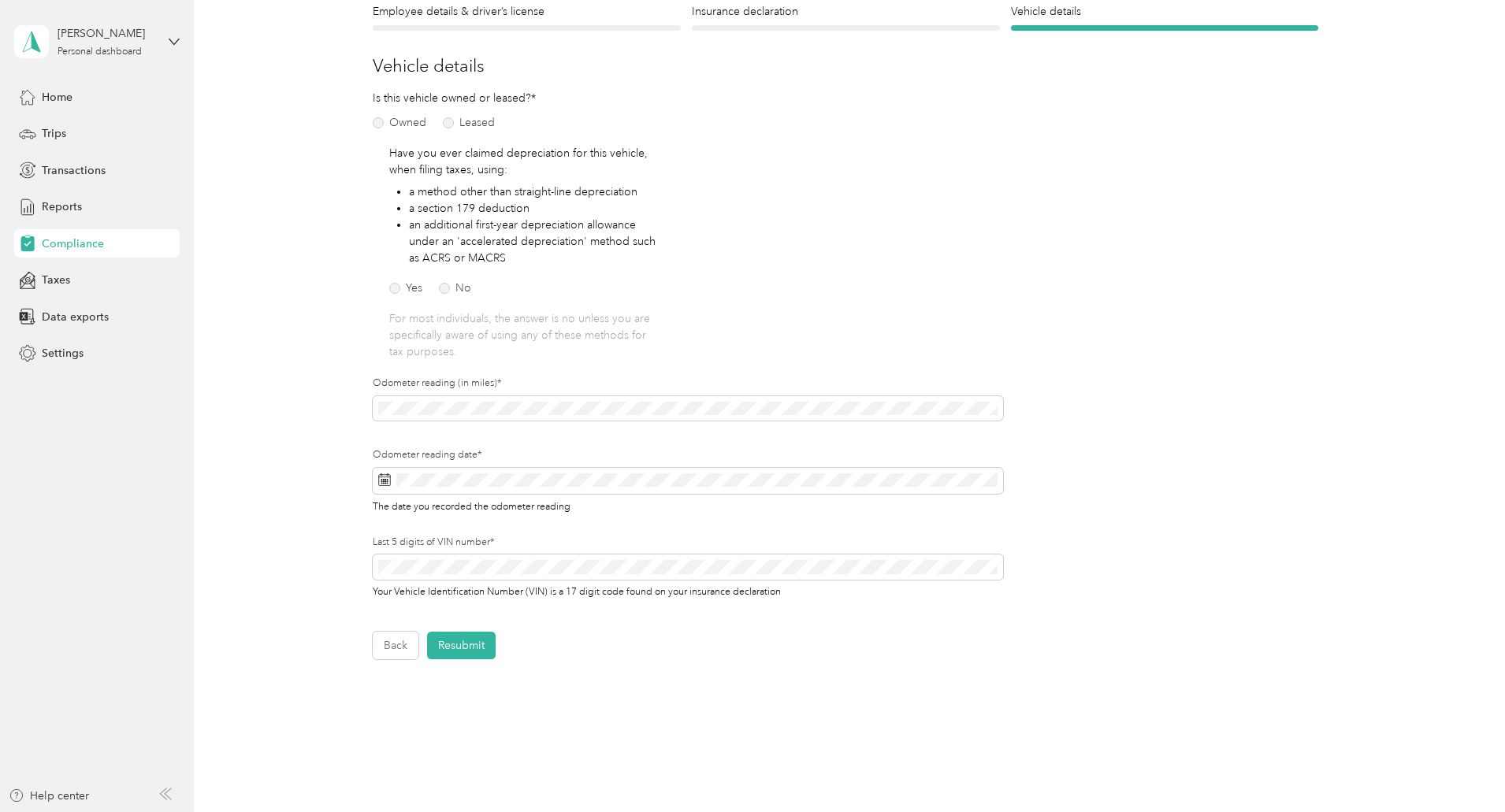
scroll to position [158, 0]
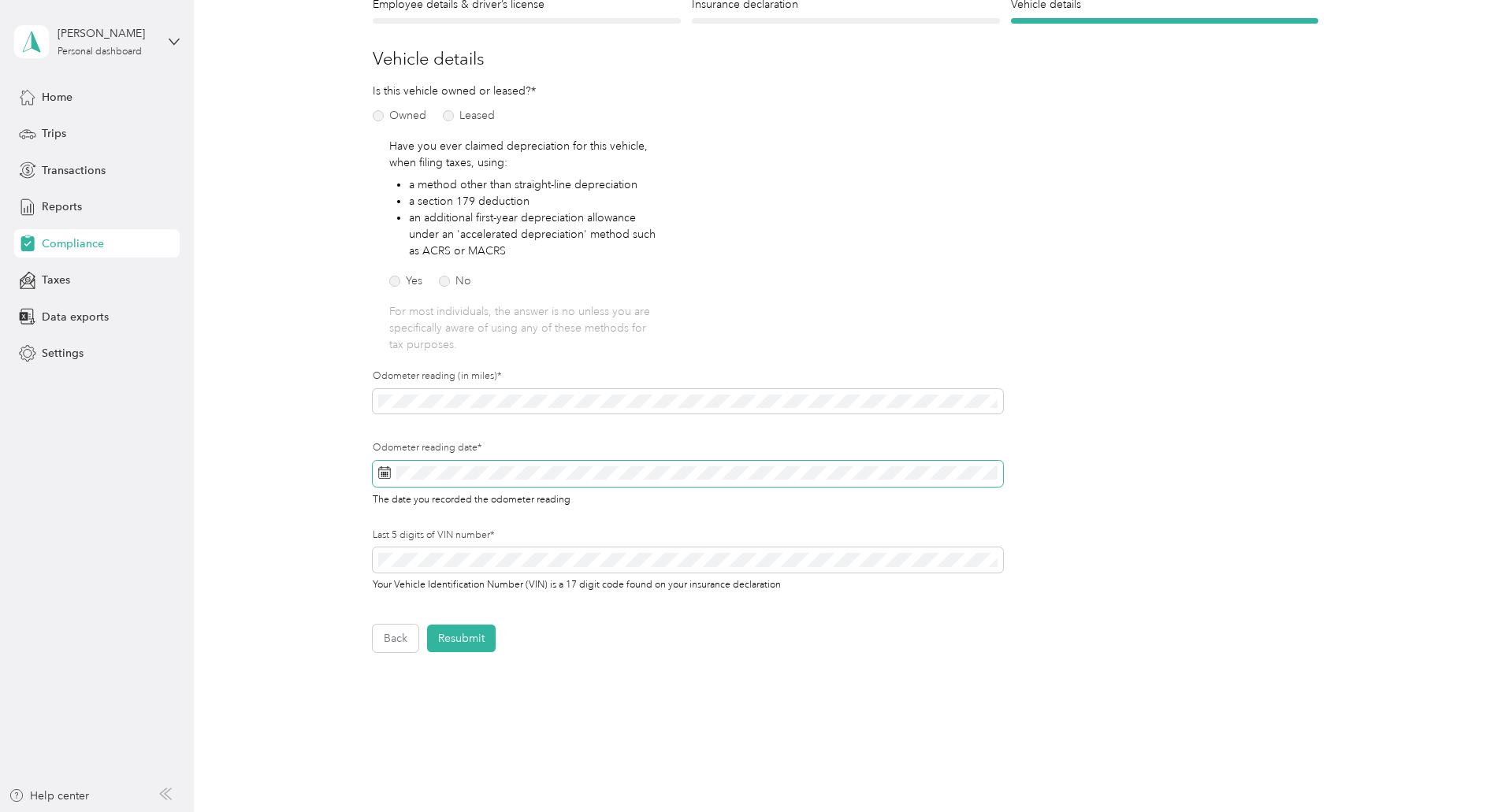
click at [387, 476] on rect at bounding box center [387, 476] width 2 height 2
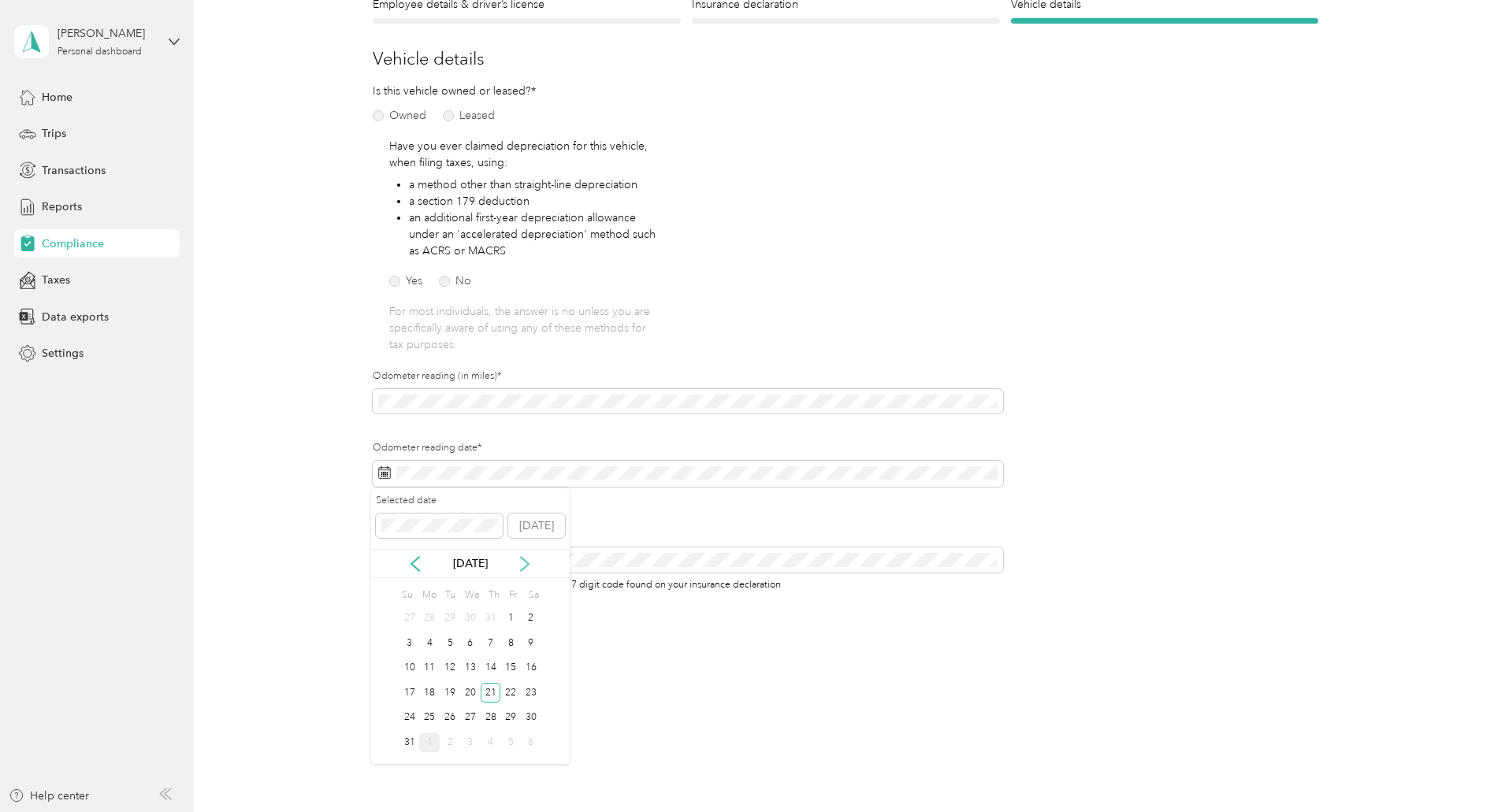
click at [523, 564] on icon at bounding box center [525, 564] width 16 height 16
click at [429, 618] on div "1" at bounding box center [429, 618] width 20 height 19
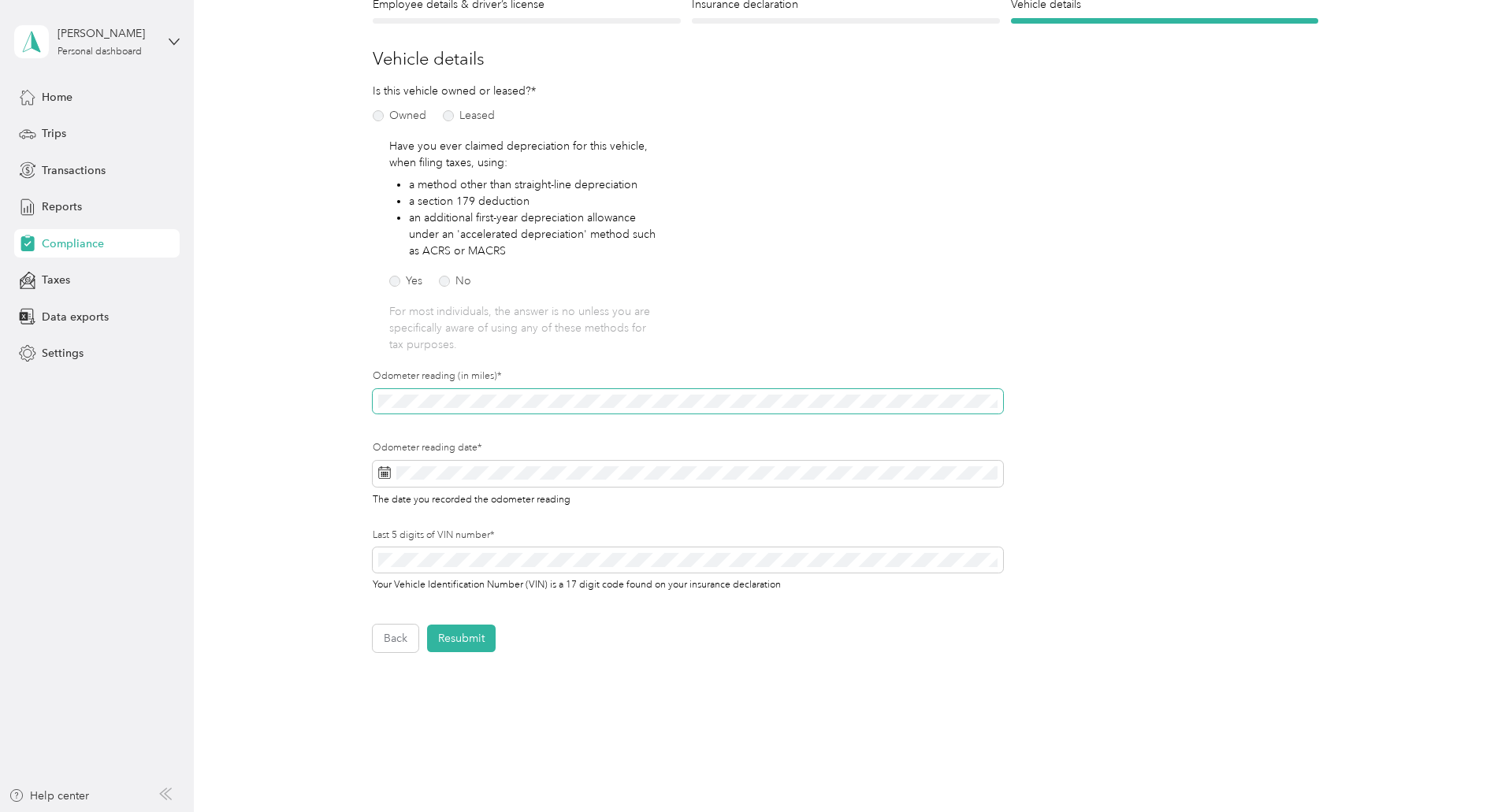
click at [572, 422] on div "Odometer reading (in miles)*" at bounding box center [688, 405] width 631 height 72
click at [449, 637] on button "Resubmit" at bounding box center [461, 638] width 68 height 27
click at [1462, 33] on span "Please fix the errors before submitting" at bounding box center [1354, 41] width 244 height 39
click at [1470, 27] on icon at bounding box center [1470, 31] width 13 height 14
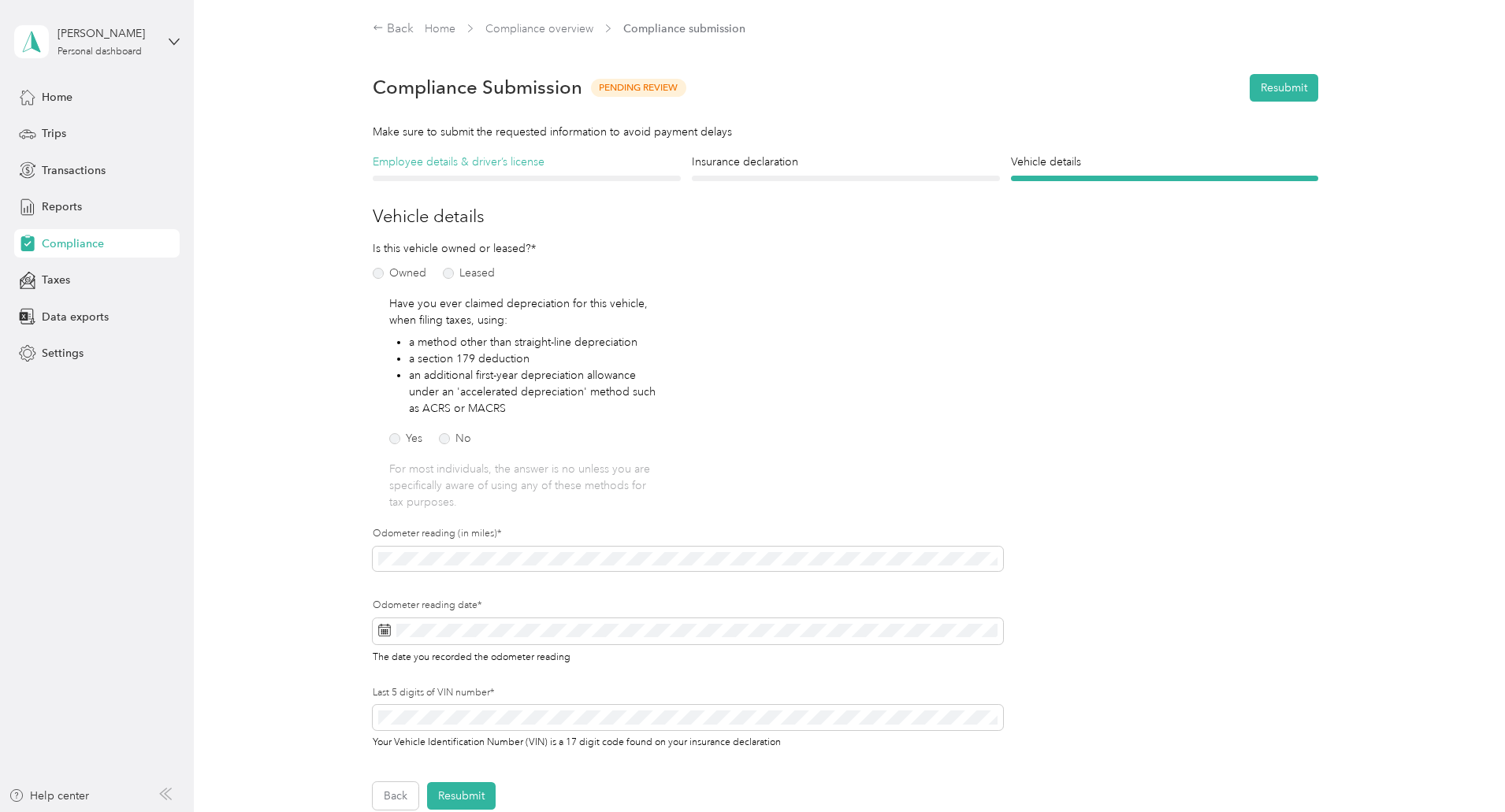
click at [420, 156] on h4 "Employee details & driver’s license" at bounding box center [527, 162] width 308 height 17
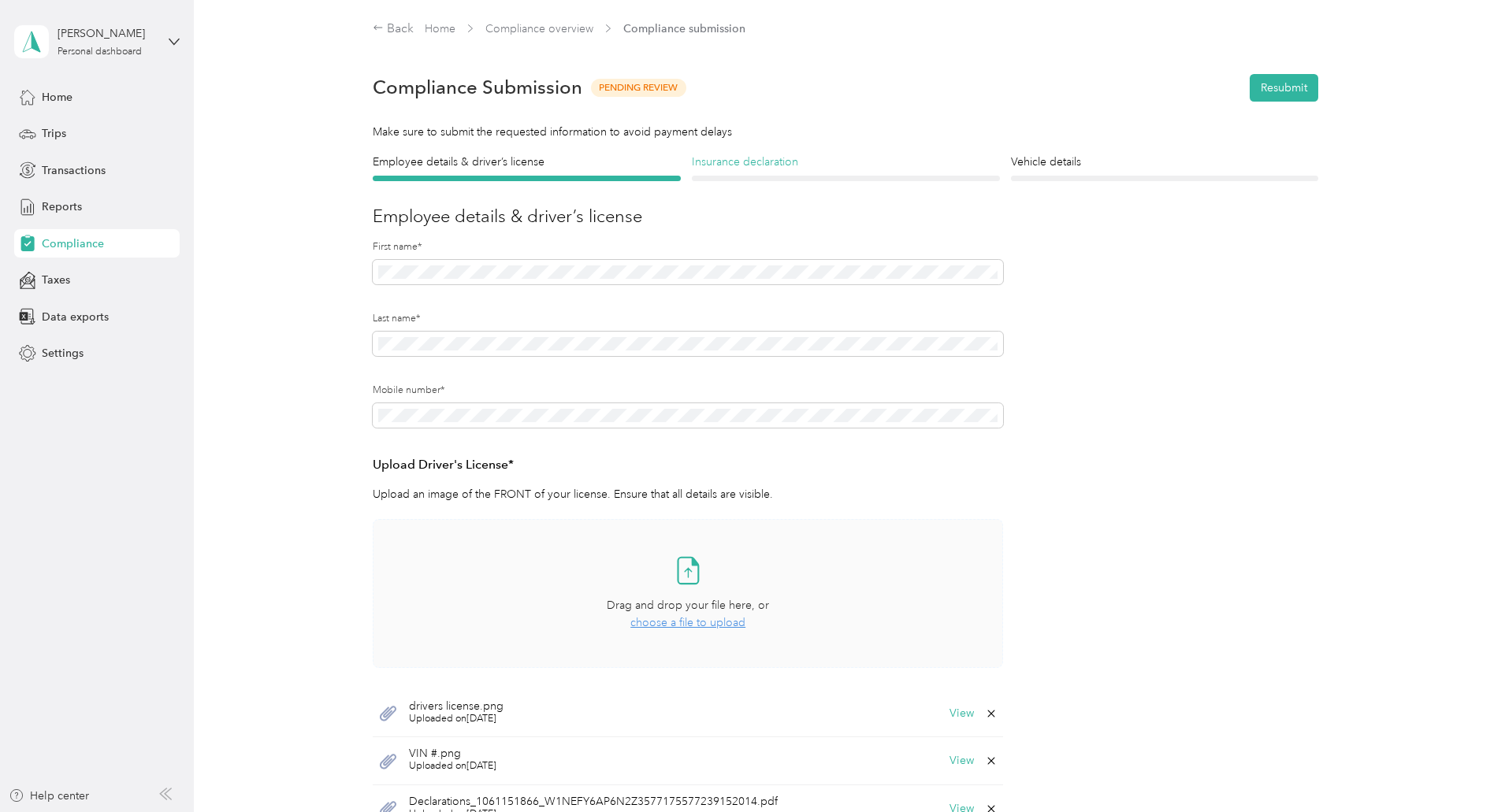
click at [715, 161] on h4 "Insurance declaration" at bounding box center [846, 162] width 308 height 17
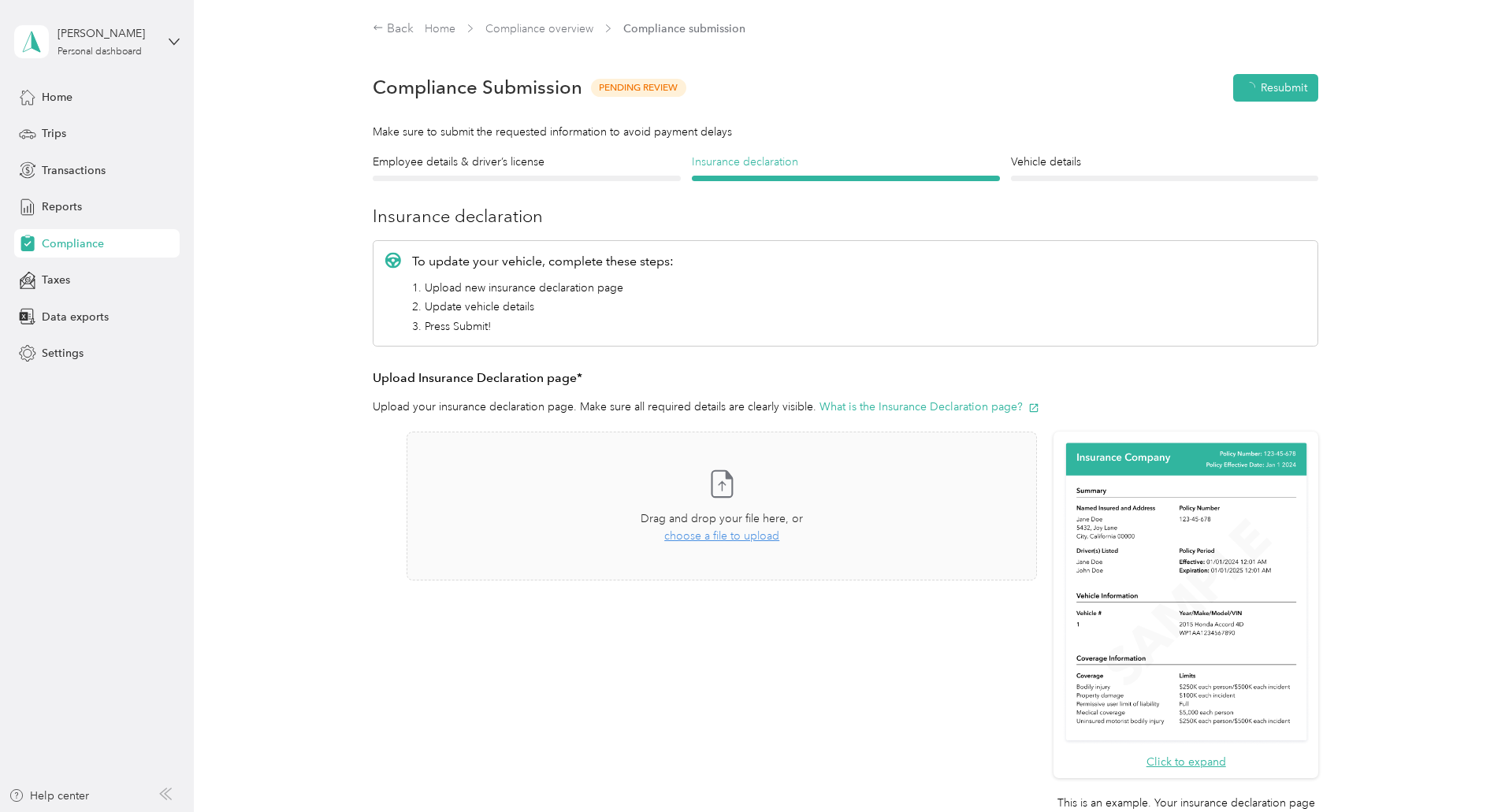
scroll to position [19, 0]
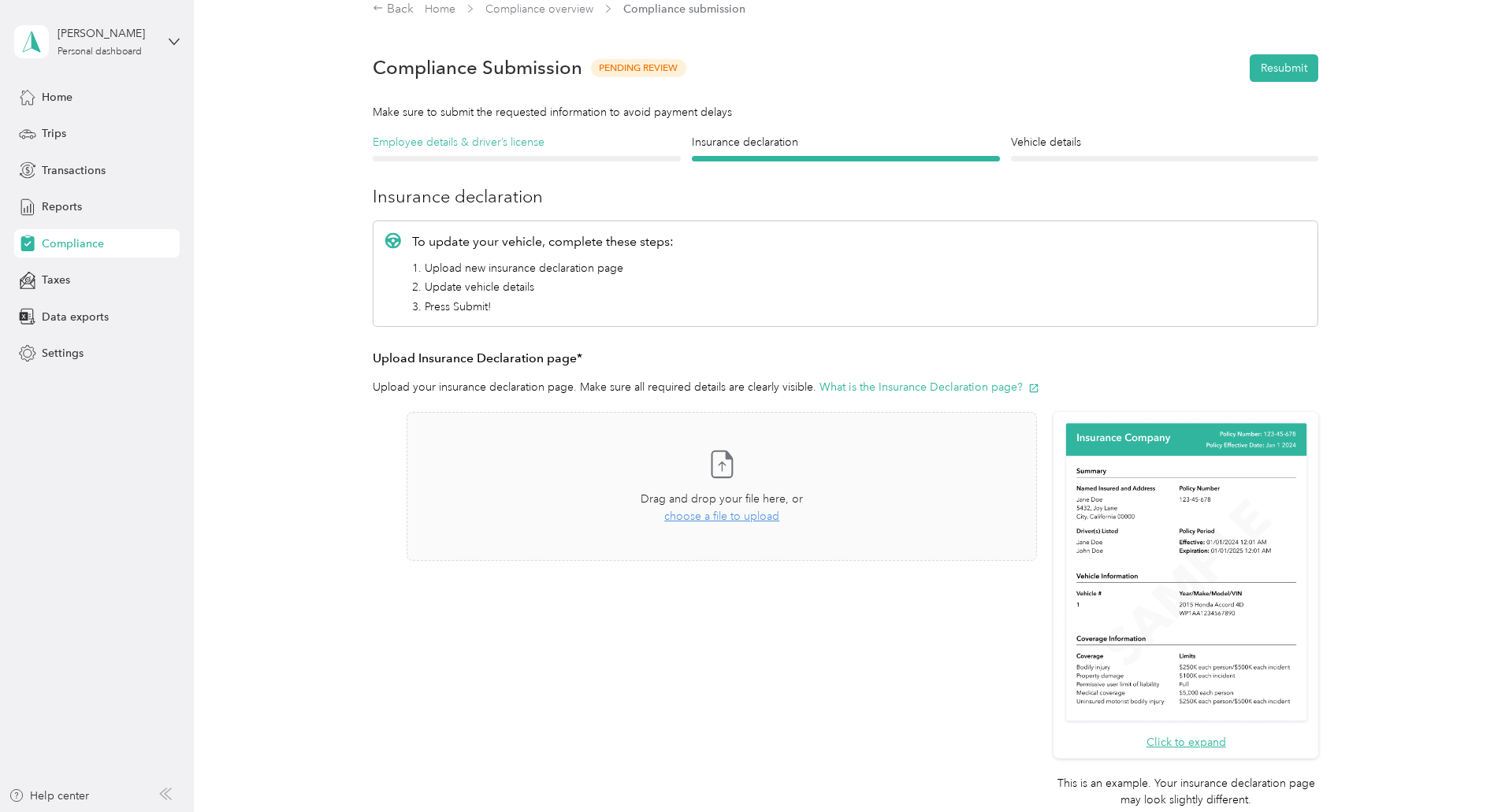
click at [464, 147] on h4 "Employee details & driver’s license" at bounding box center [527, 142] width 308 height 17
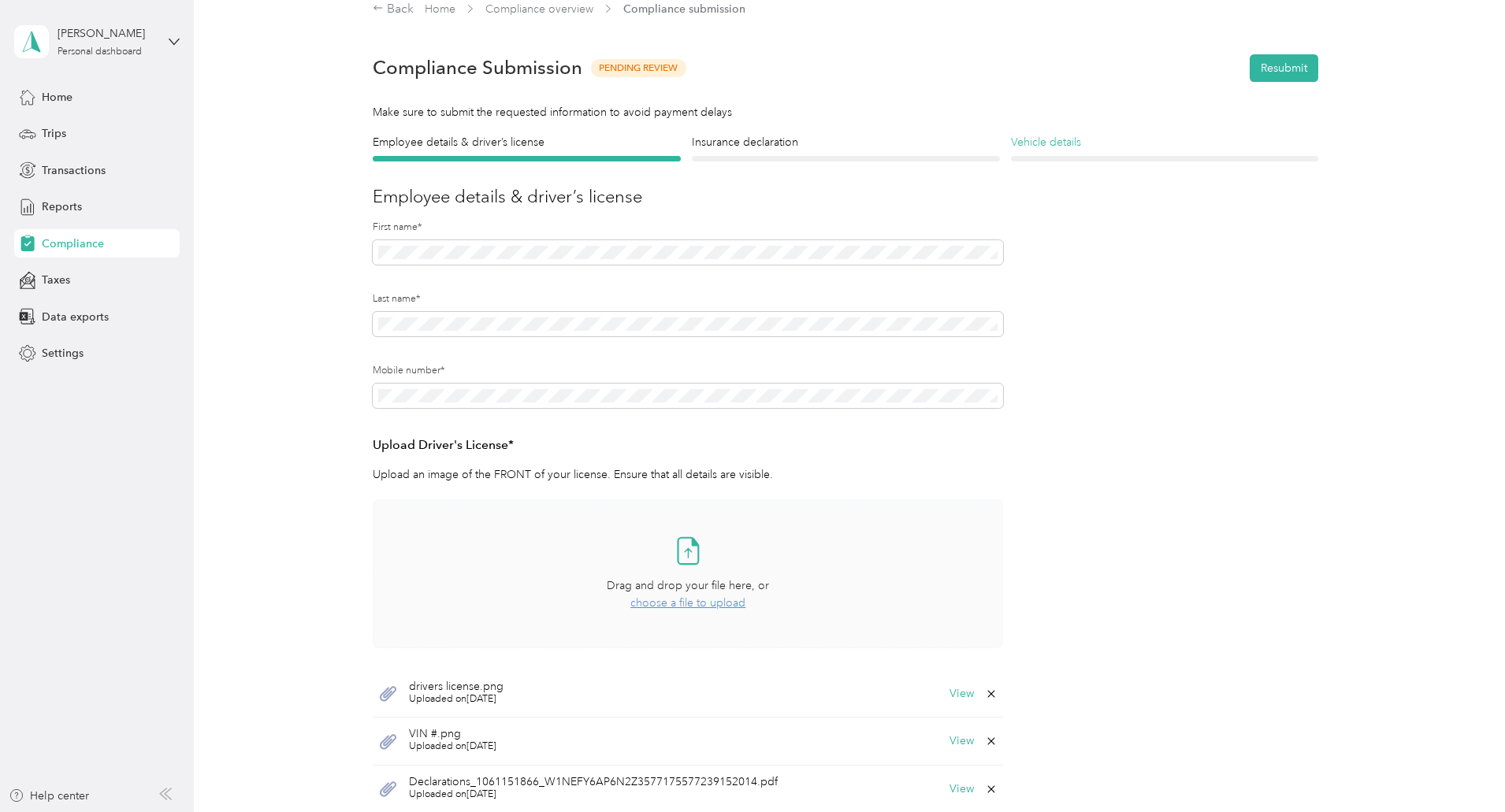
click at [1027, 141] on h4 "Vehicle details" at bounding box center [1164, 142] width 308 height 17
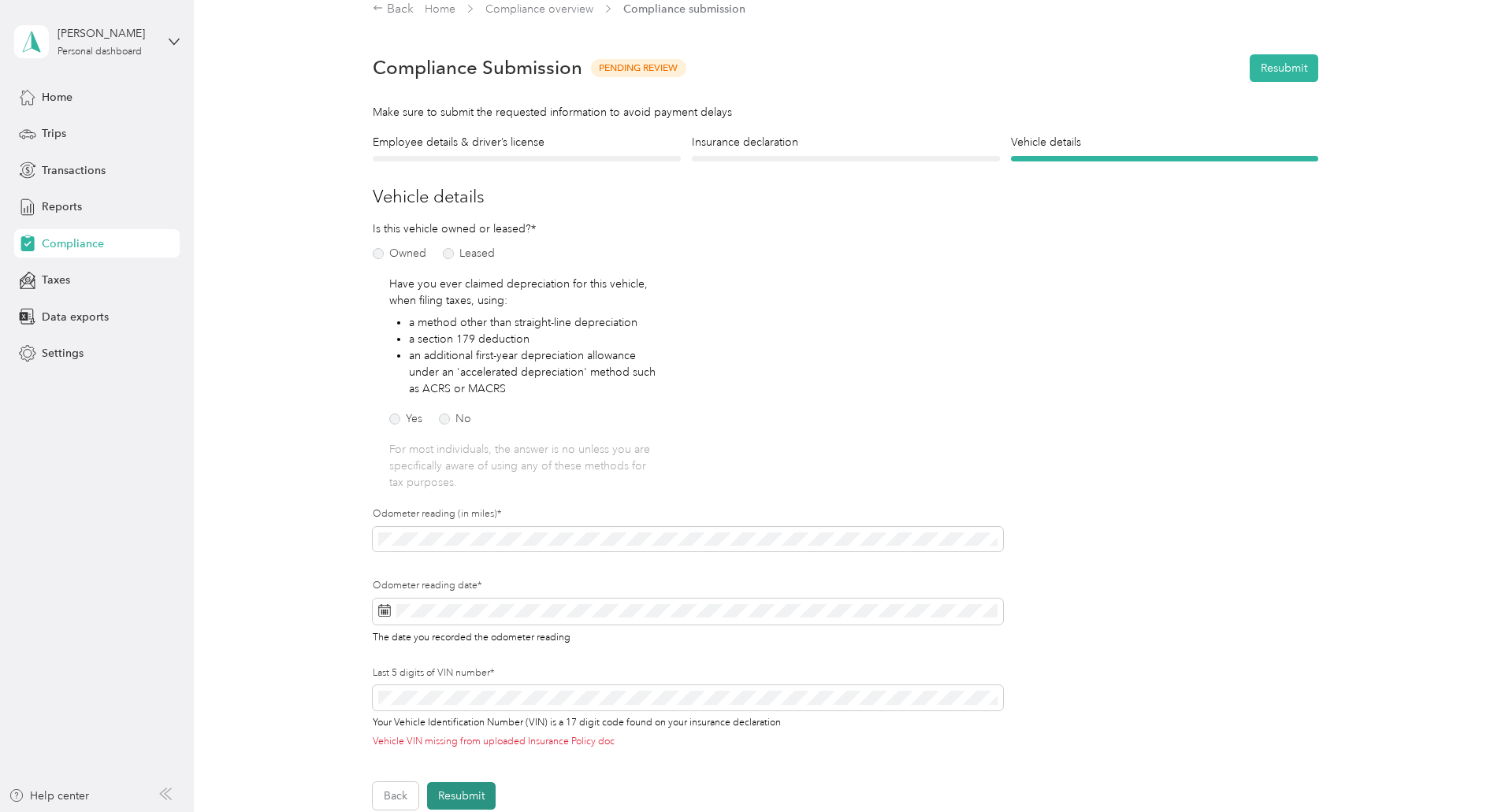
click at [448, 793] on button "Resubmit" at bounding box center [461, 796] width 68 height 27
click at [1471, 31] on icon at bounding box center [1470, 31] width 13 height 14
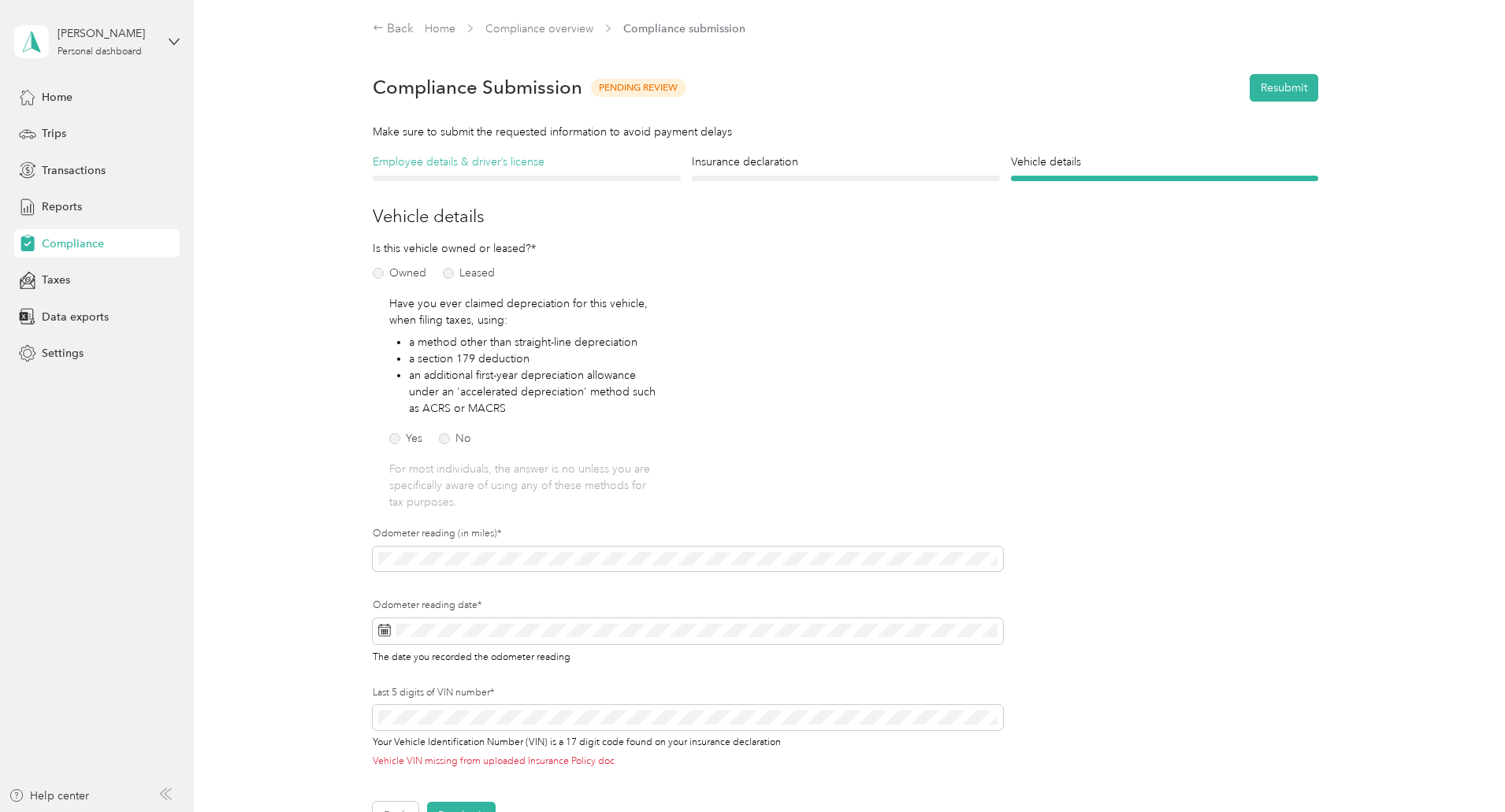
click at [398, 159] on h4 "Employee details & driver’s license" at bounding box center [527, 162] width 308 height 17
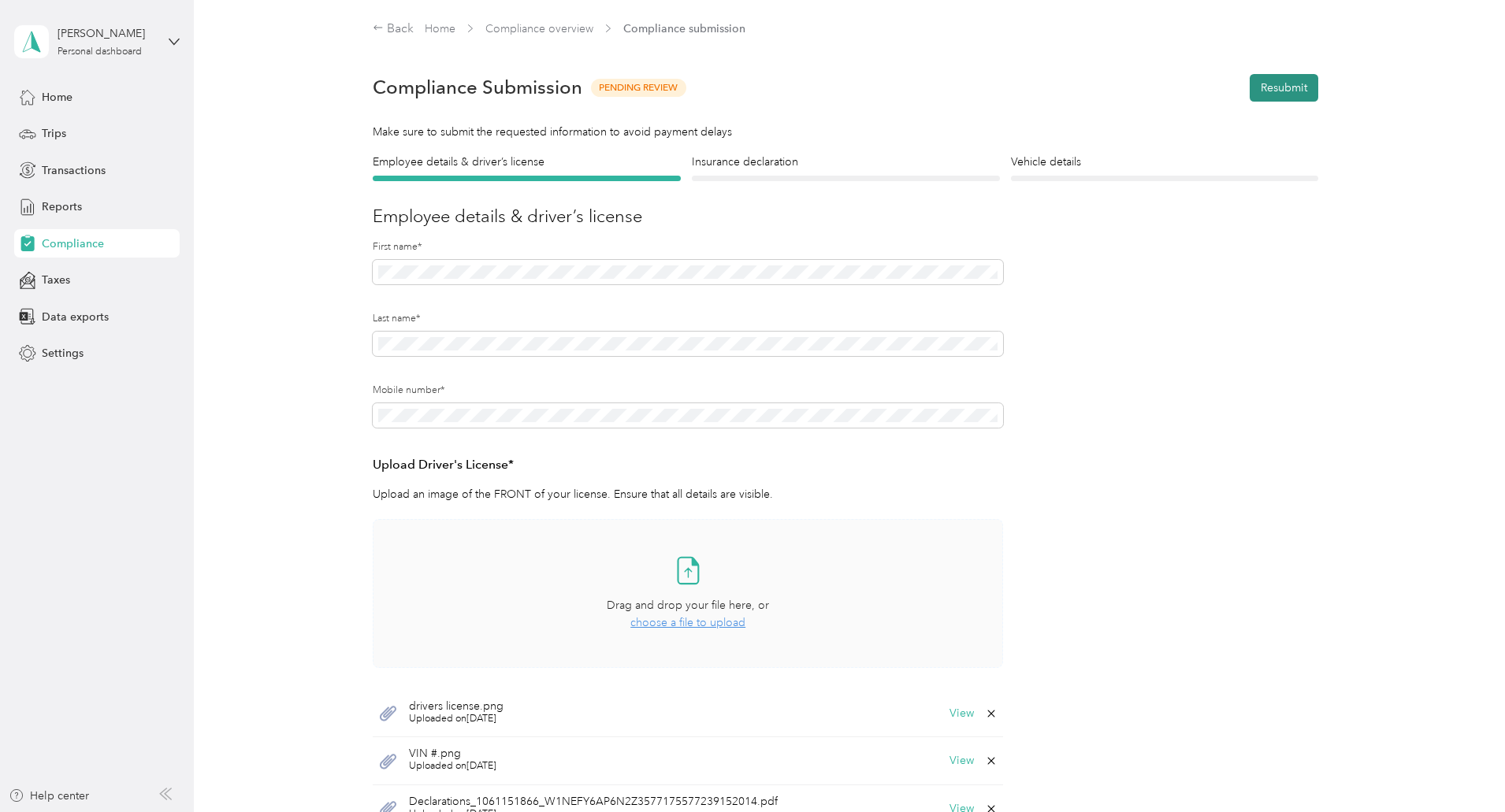
click at [1276, 84] on button "Resubmit" at bounding box center [1284, 88] width 68 height 27
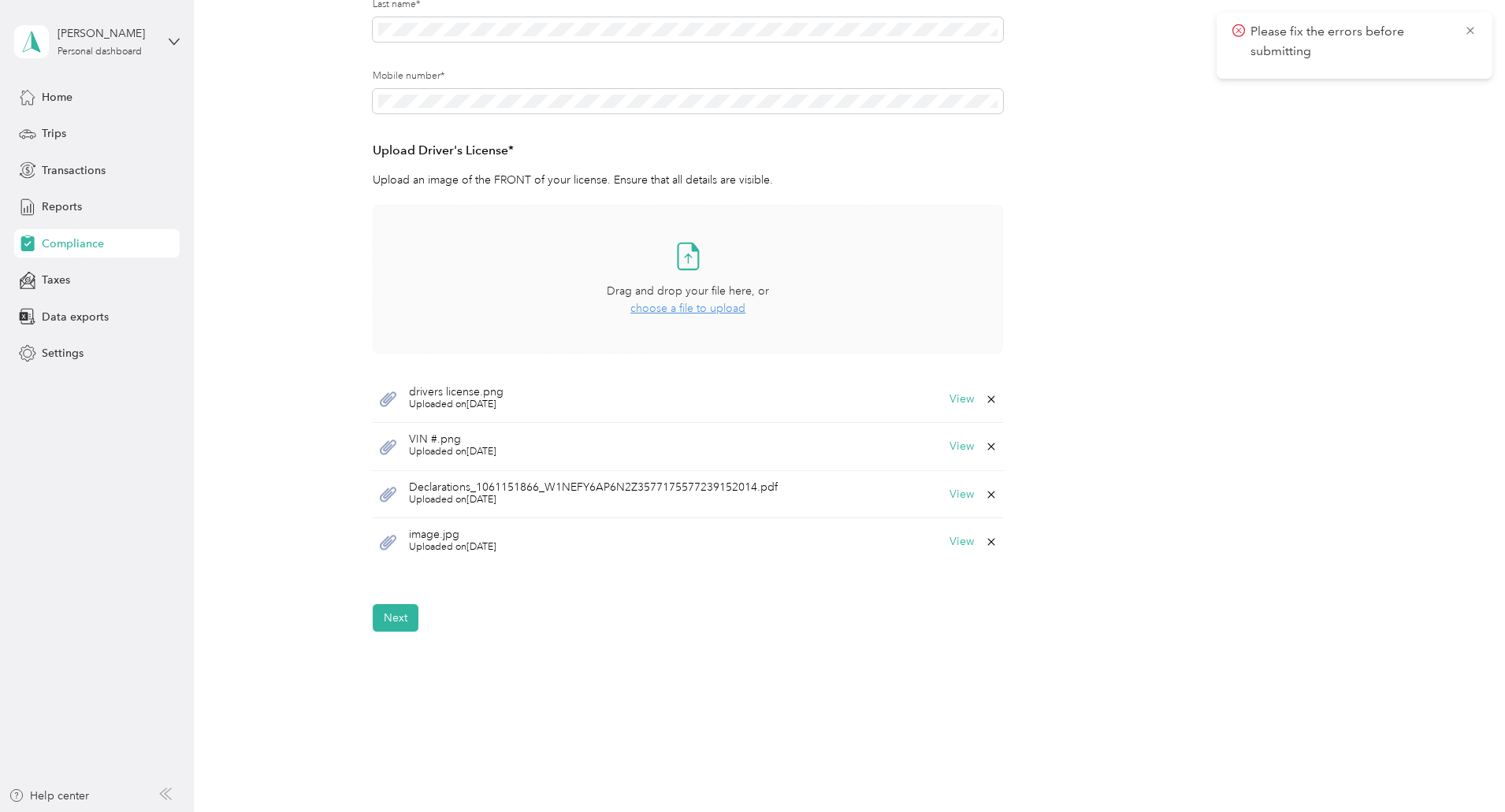
scroll to position [315, 0]
click at [957, 493] on button "View" at bounding box center [961, 494] width 24 height 11
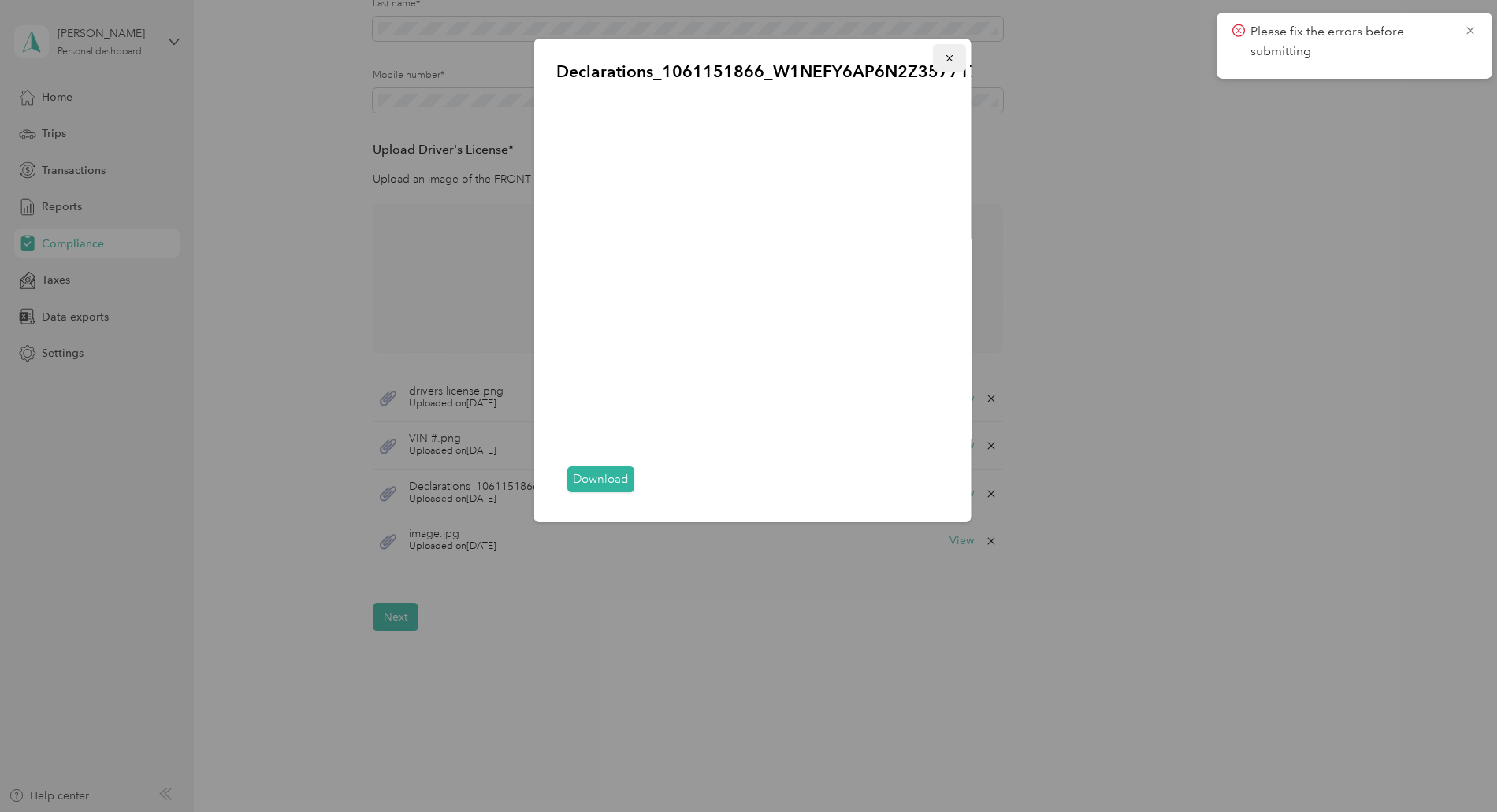
click at [953, 58] on icon "button" at bounding box center [949, 59] width 11 height 11
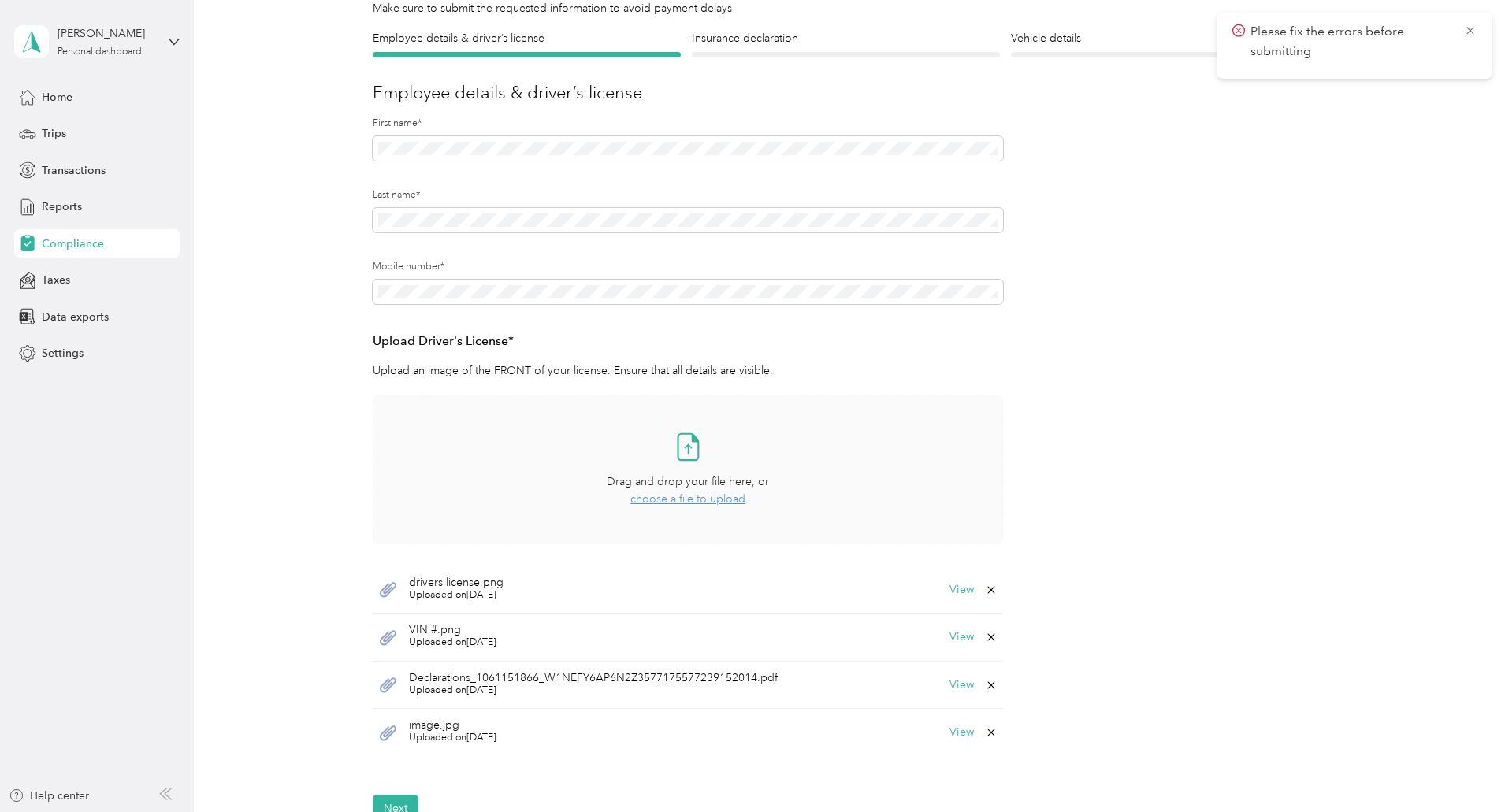
scroll to position [0, 0]
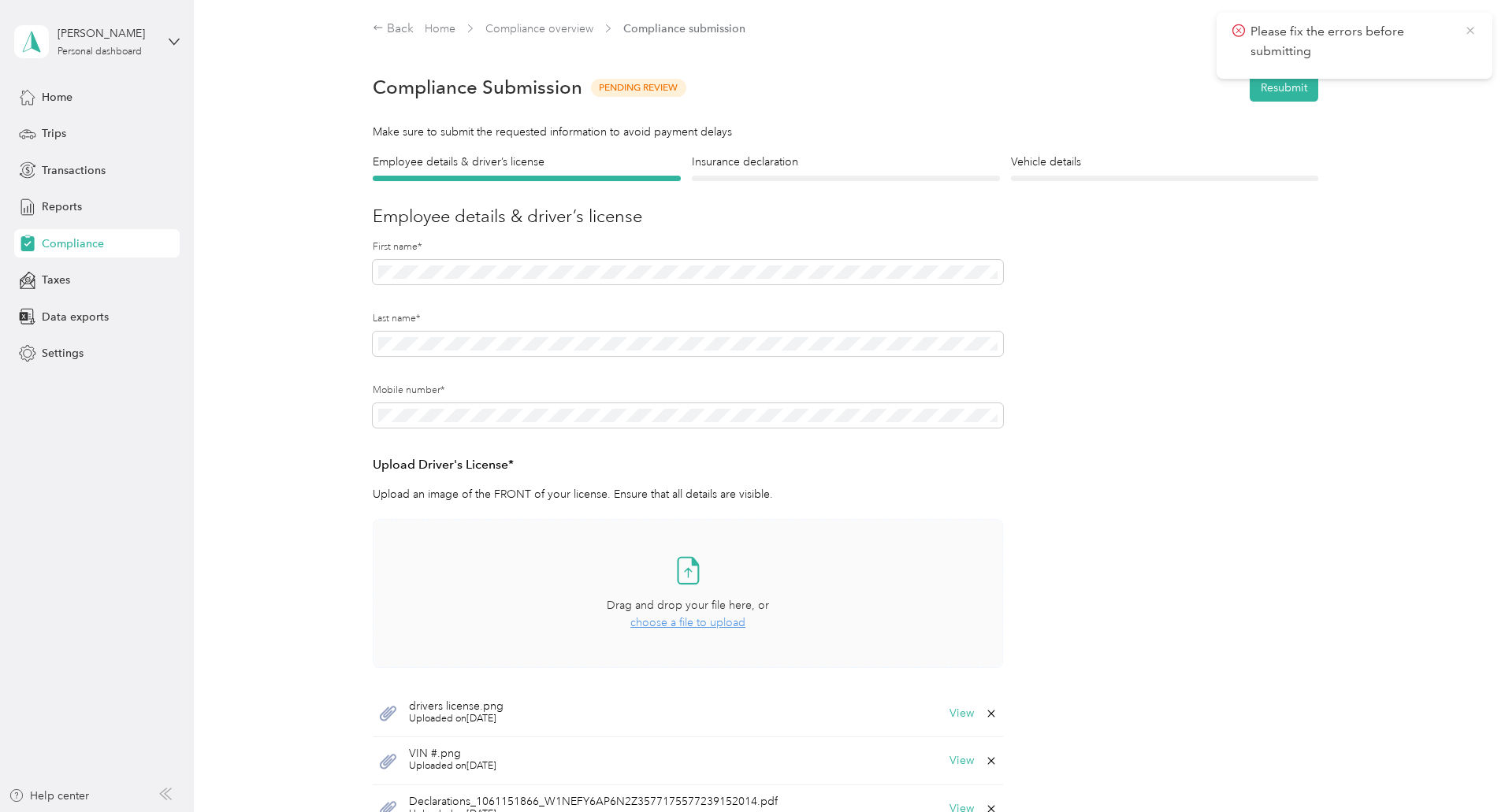
click at [1469, 31] on icon at bounding box center [1470, 30] width 7 height 7
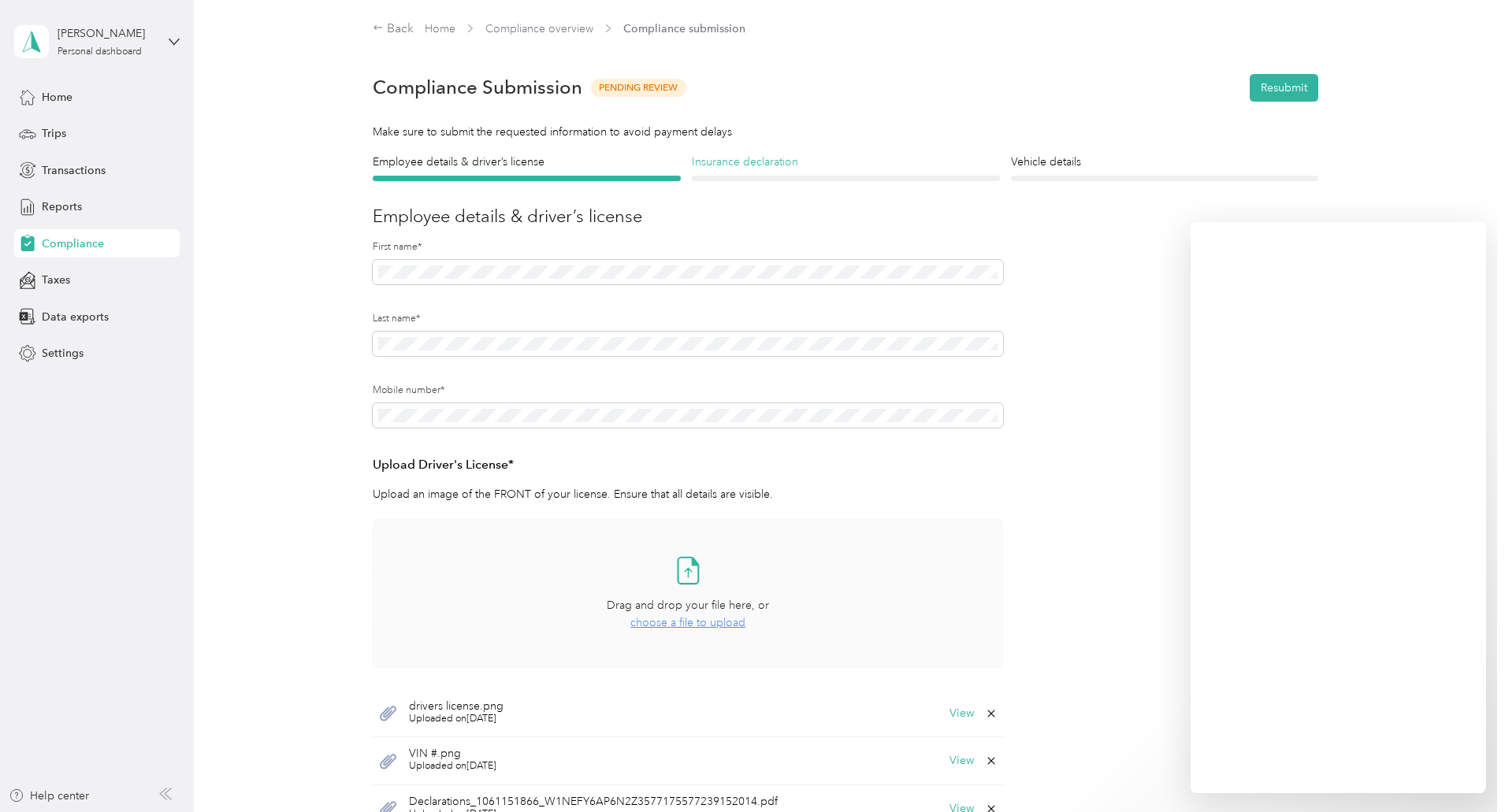
click at [740, 163] on h4 "Insurance declaration" at bounding box center [846, 162] width 308 height 17
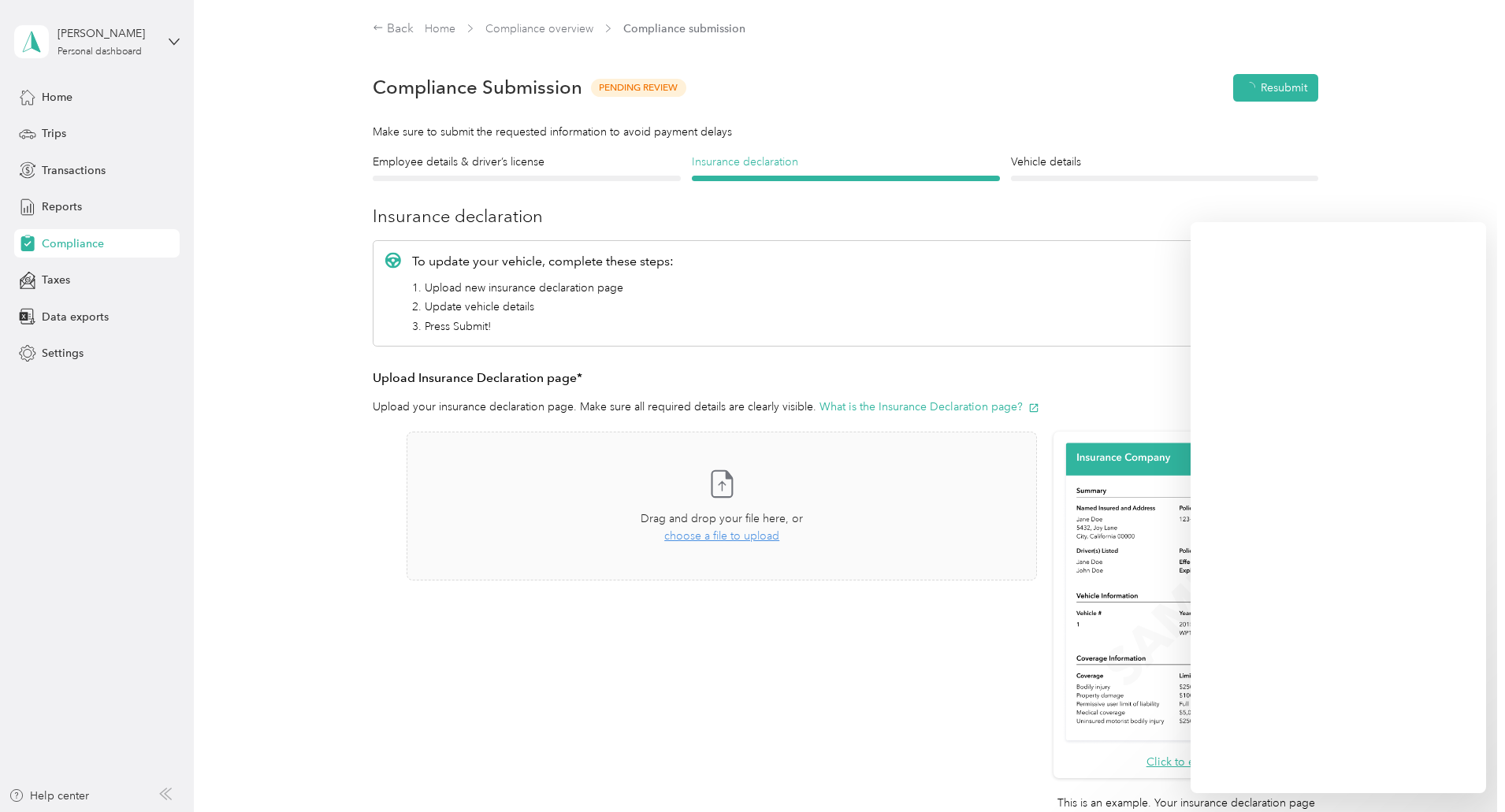
scroll to position [19, 0]
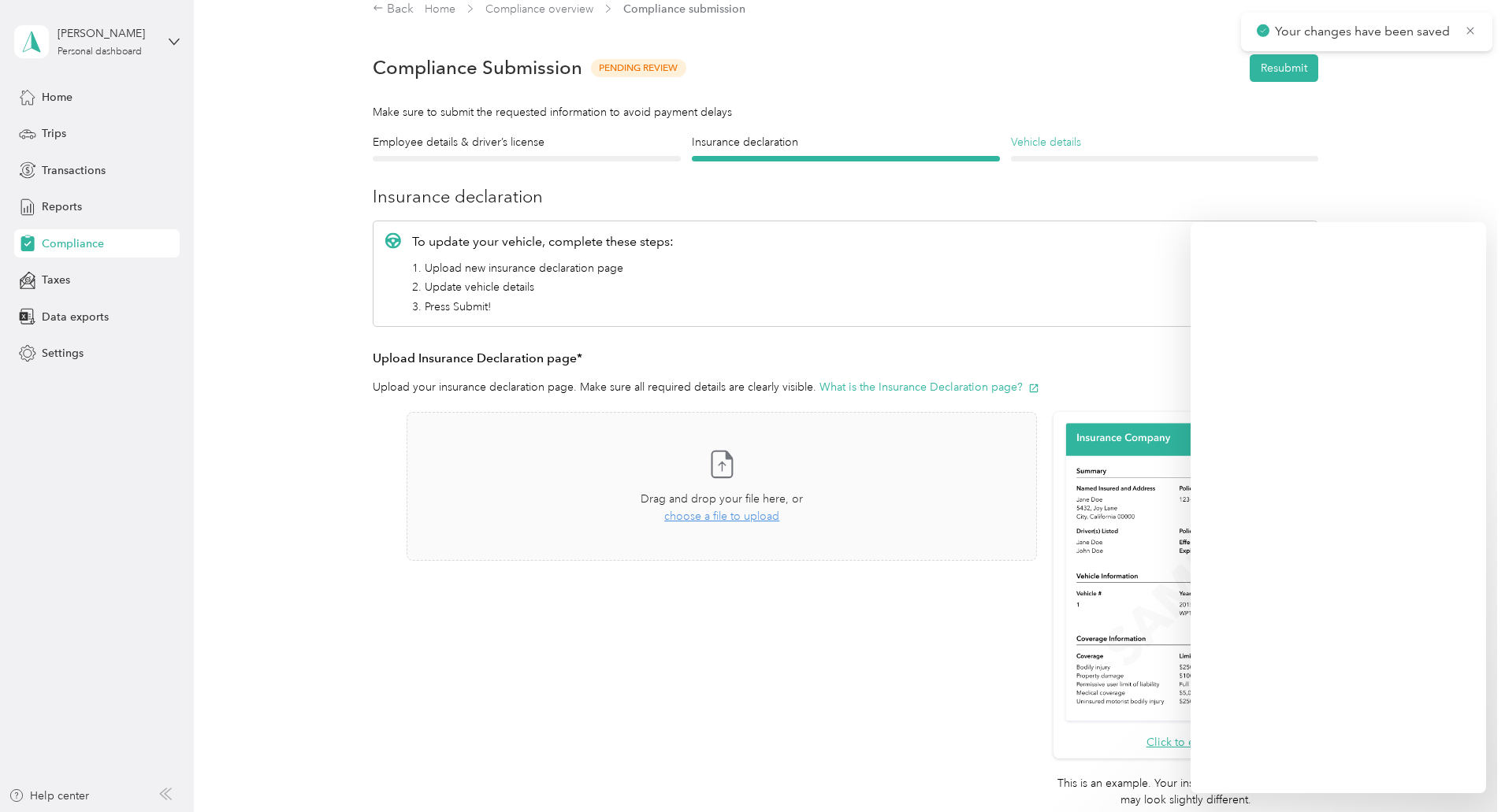
click at [1046, 137] on h4 "Vehicle details" at bounding box center [1164, 142] width 308 height 17
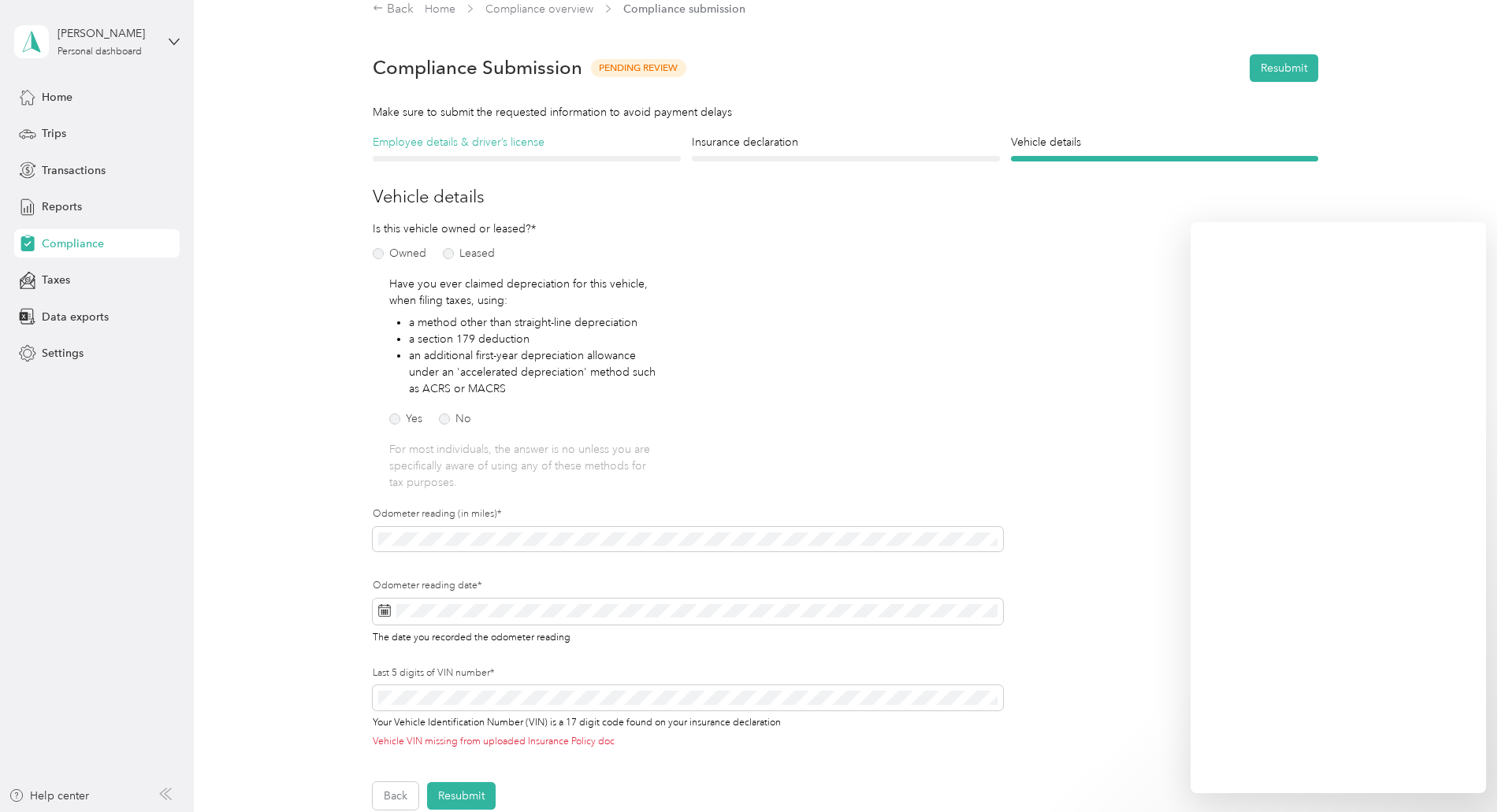
click at [414, 138] on h4 "Employee details & driver’s license" at bounding box center [527, 142] width 308 height 17
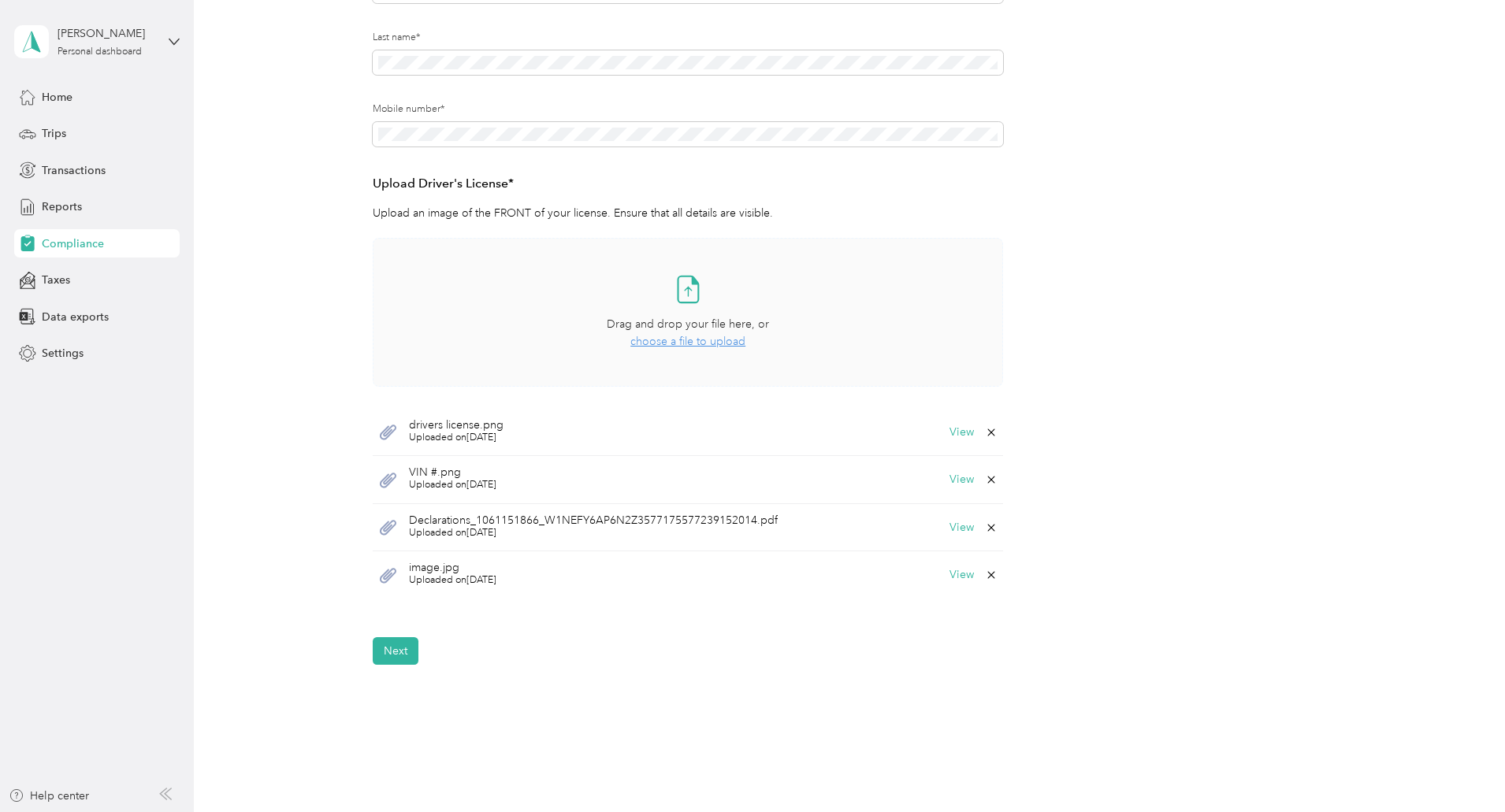
scroll to position [362, 0]
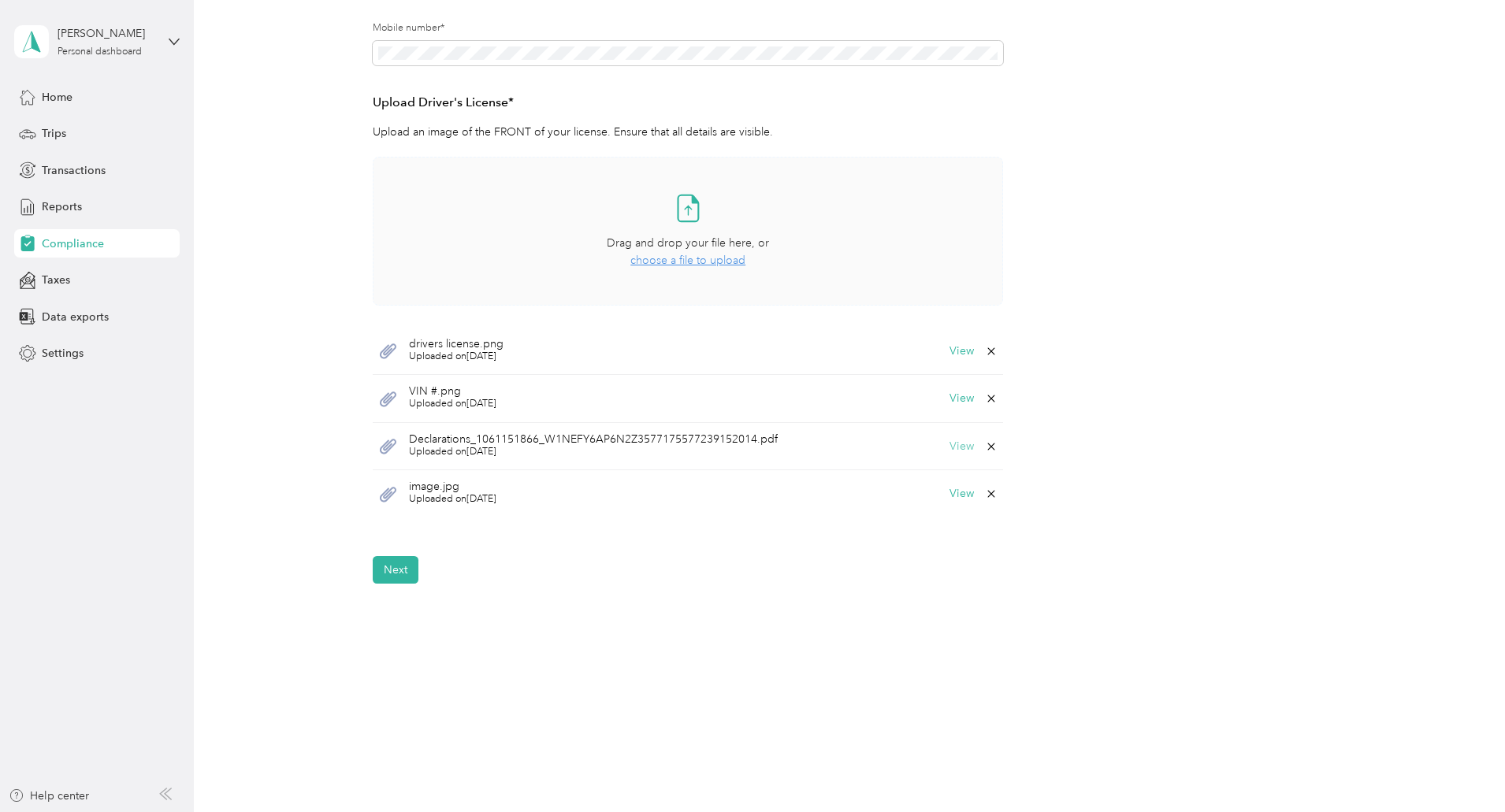
click at [961, 447] on button "View" at bounding box center [961, 447] width 24 height 11
click at [961, 447] on div "Declarations_1061151866_W1NEFY6AP6N2Z3577175577239152014.pdf Download" at bounding box center [752, 266] width 437 height 484
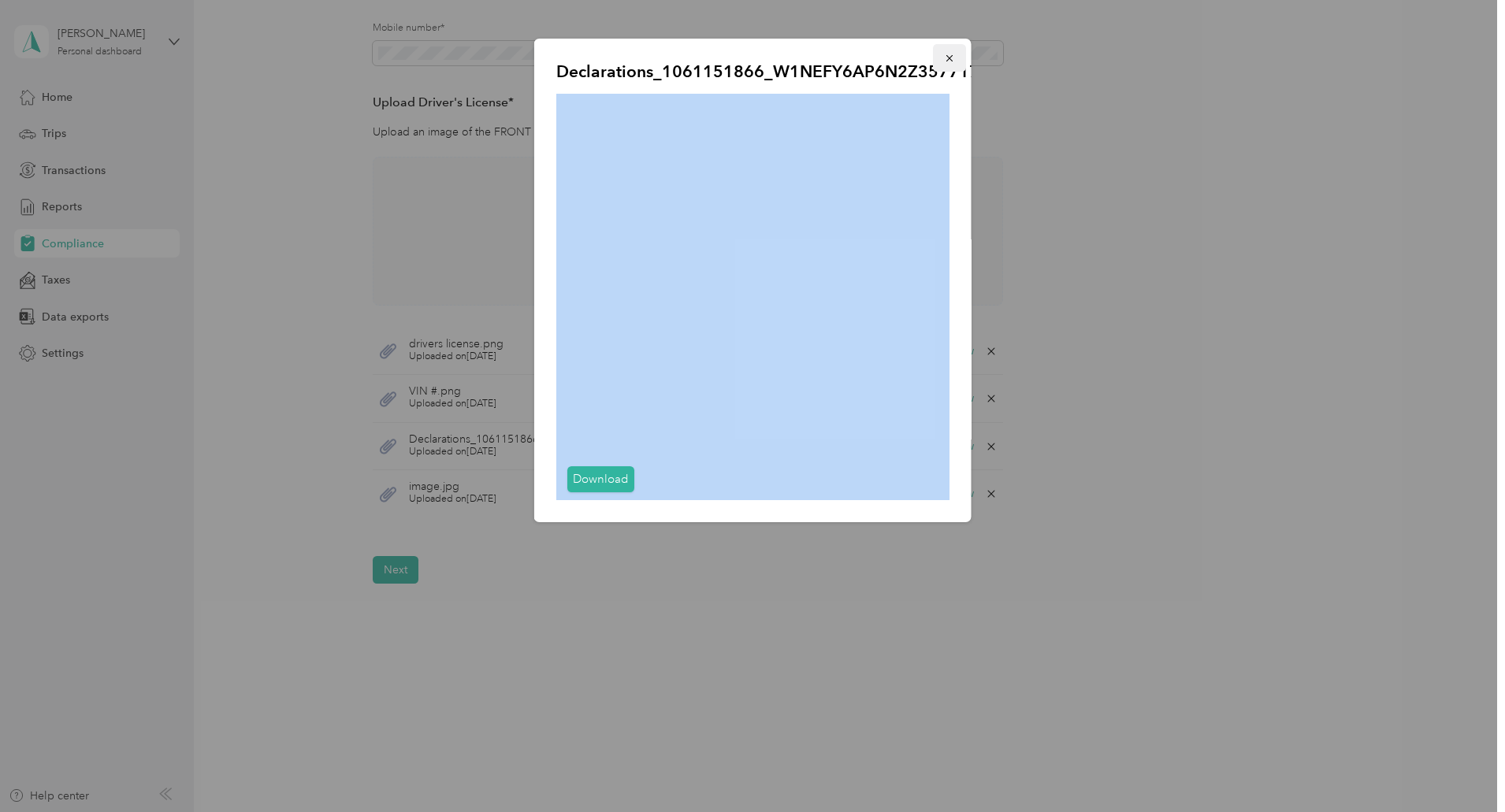
click at [947, 55] on icon "button" at bounding box center [949, 59] width 11 height 11
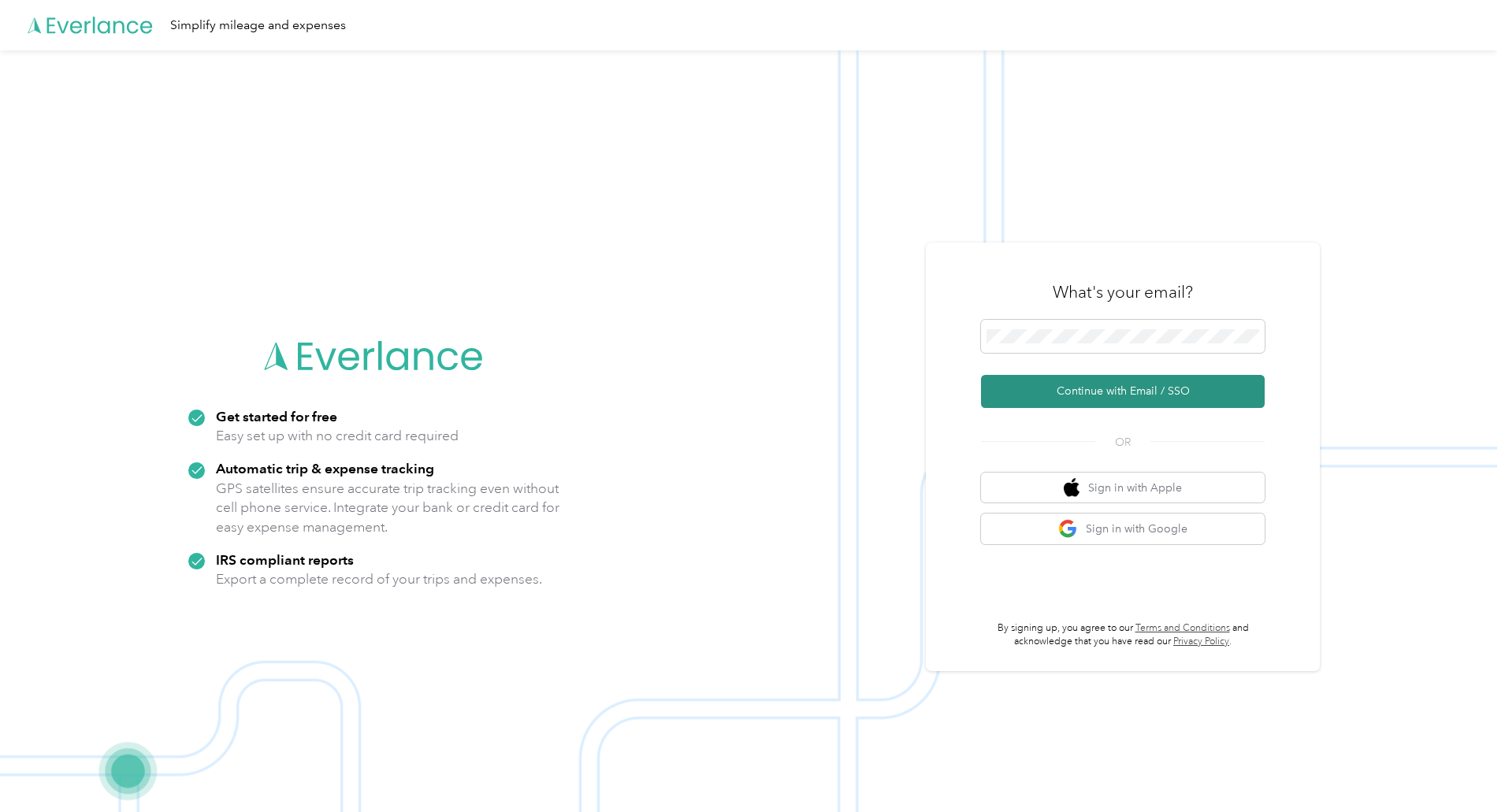
click at [1109, 391] on button "Continue with Email / SSO" at bounding box center [1123, 391] width 283 height 33
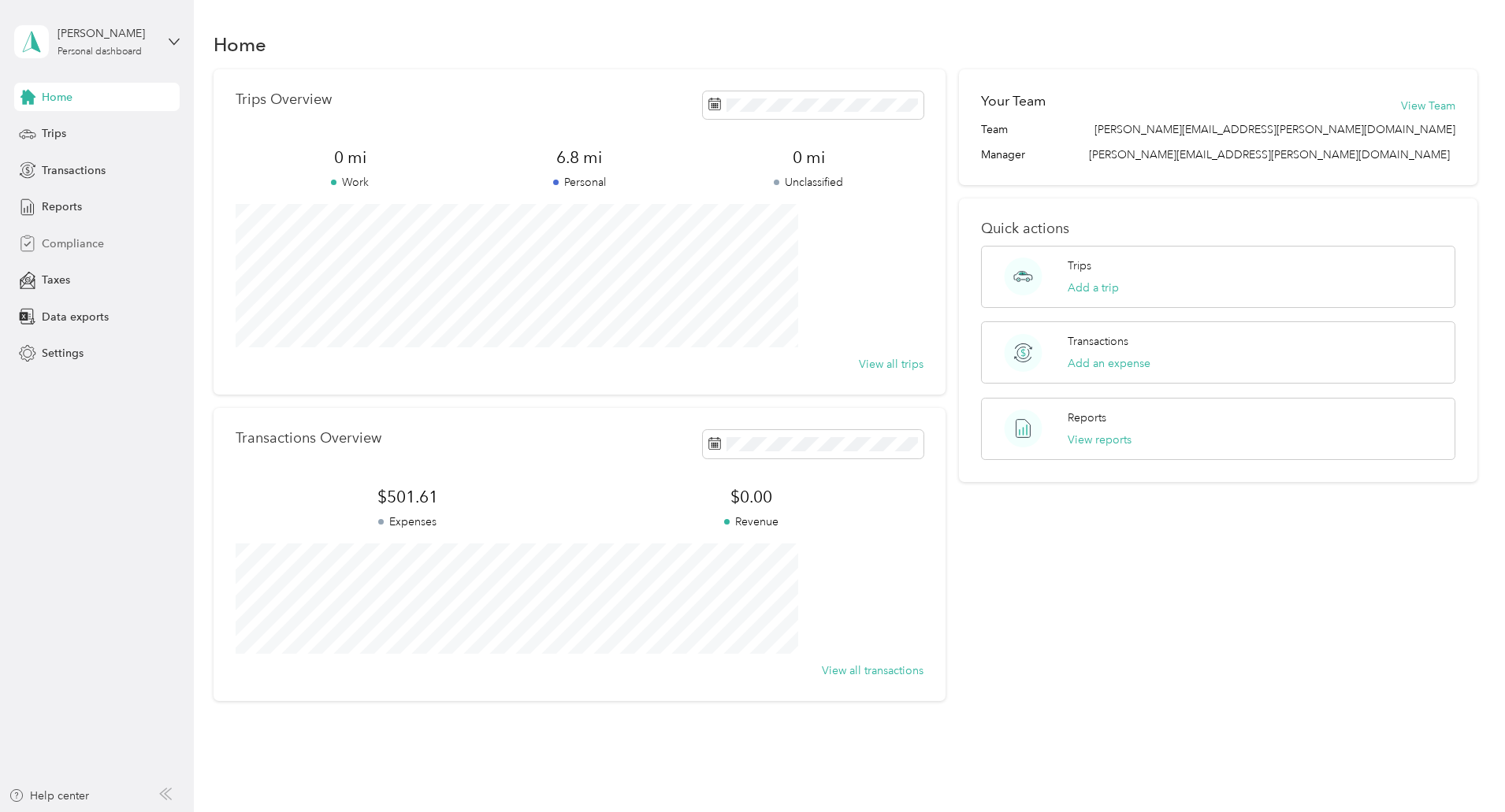
click at [76, 241] on span "Compliance" at bounding box center [72, 244] width 62 height 17
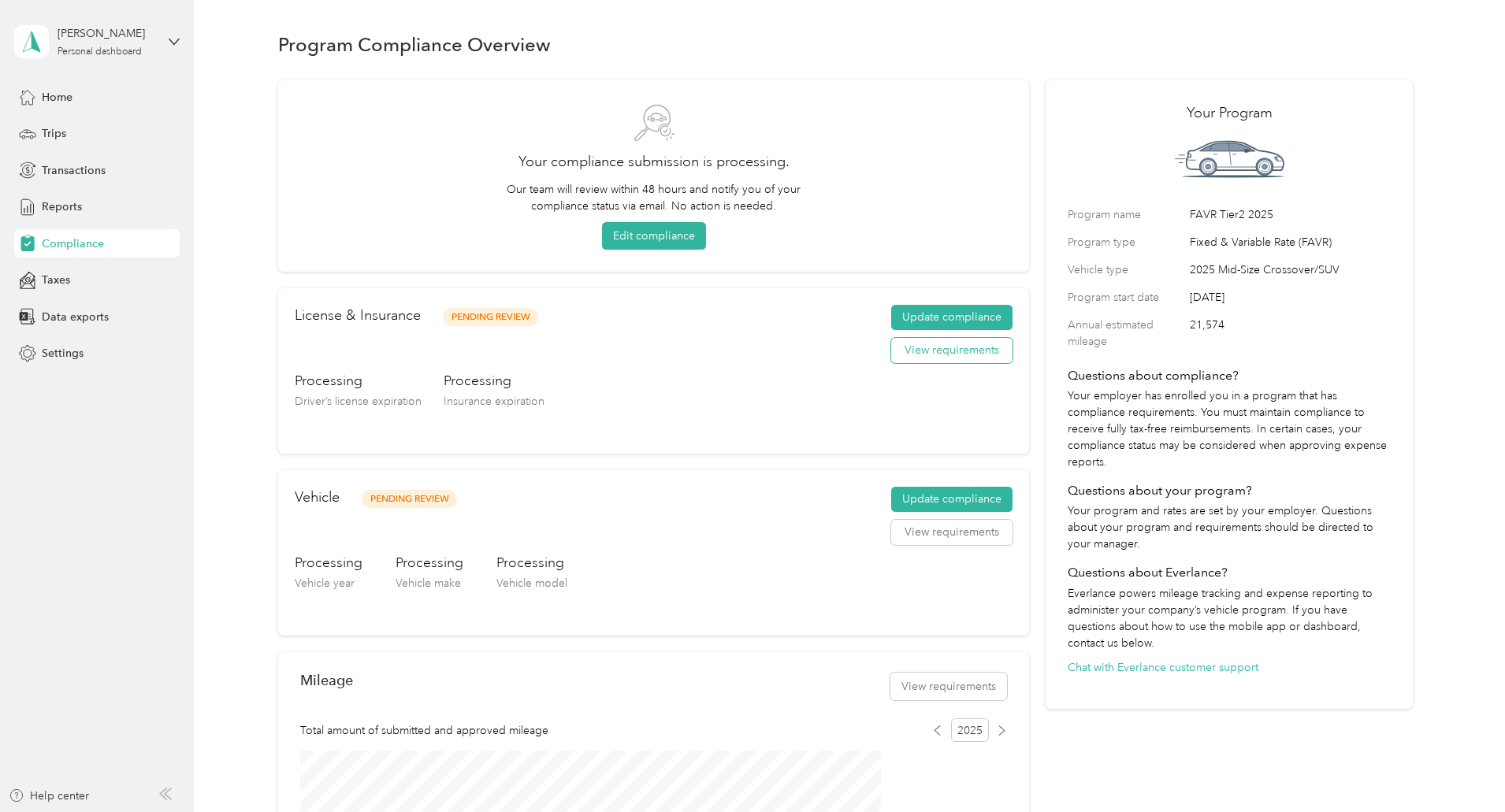
click at [904, 357] on button "View requirements" at bounding box center [952, 350] width 122 height 25
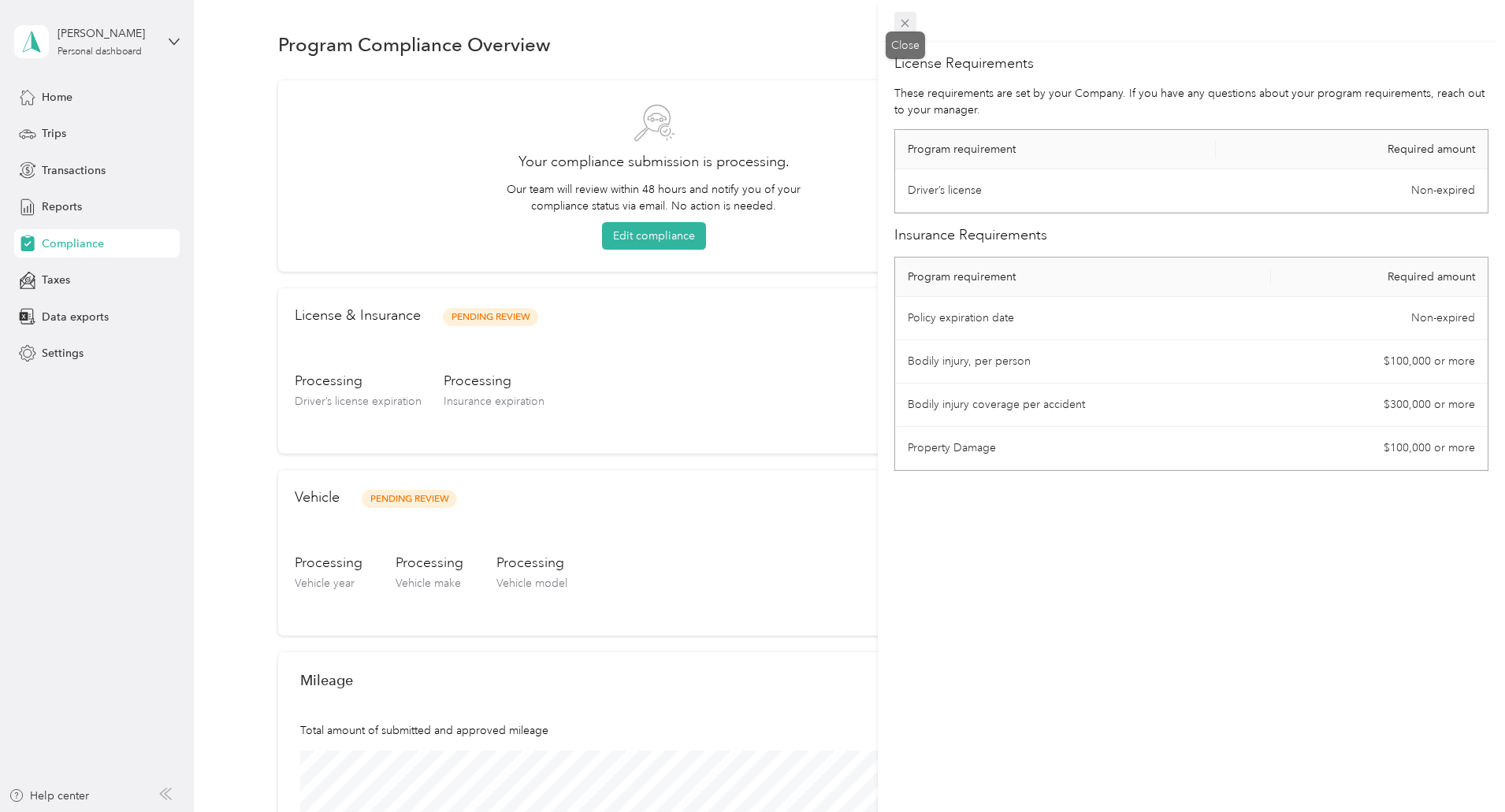
click at [901, 26] on icon at bounding box center [905, 23] width 14 height 14
